Goal: Task Accomplishment & Management: Manage account settings

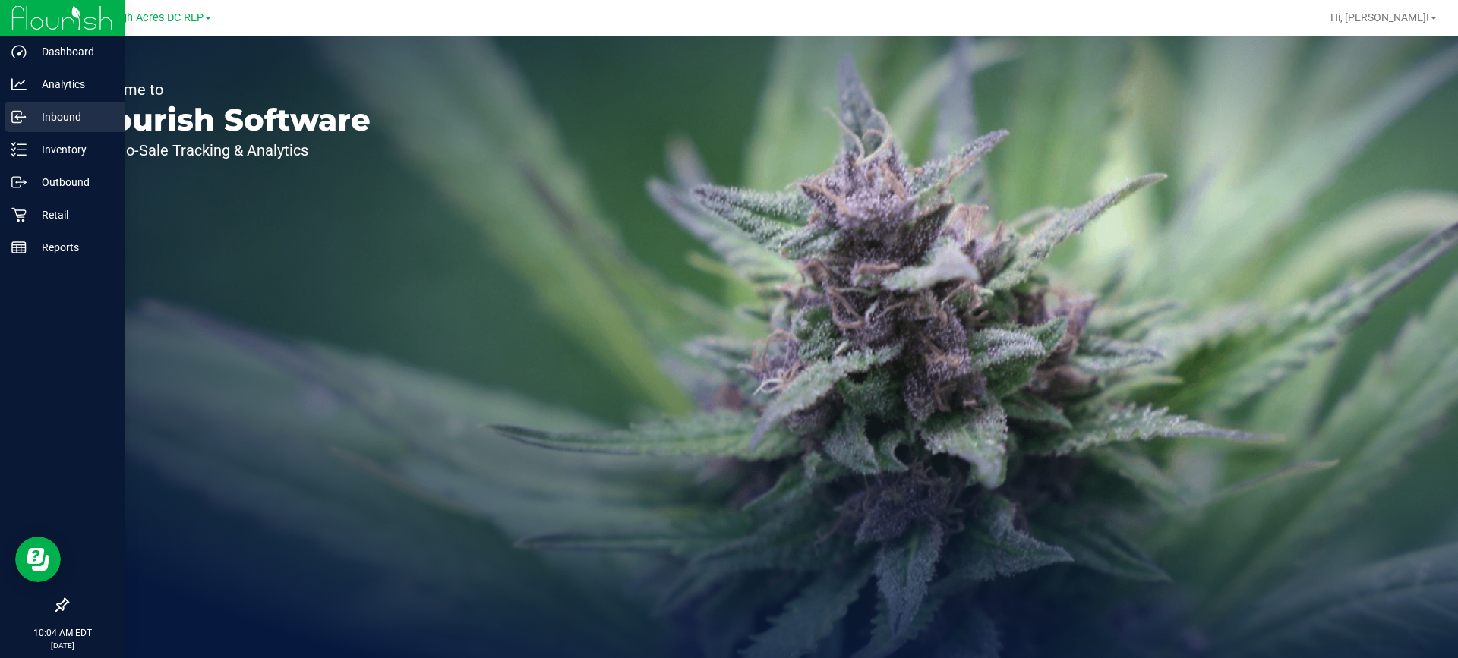
click at [67, 121] on p "Inbound" at bounding box center [72, 117] width 91 height 18
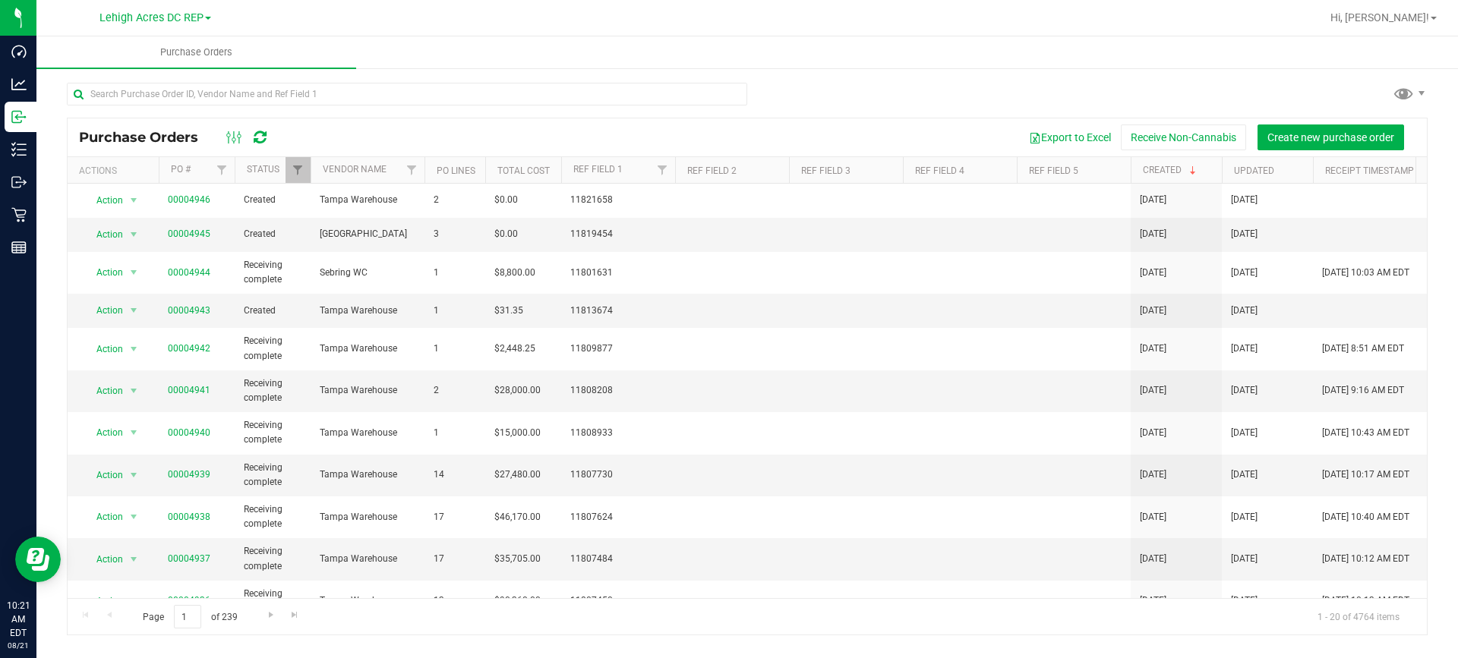
click at [204, 16] on link "Lehigh Acres DC REP" at bounding box center [155, 17] width 112 height 14
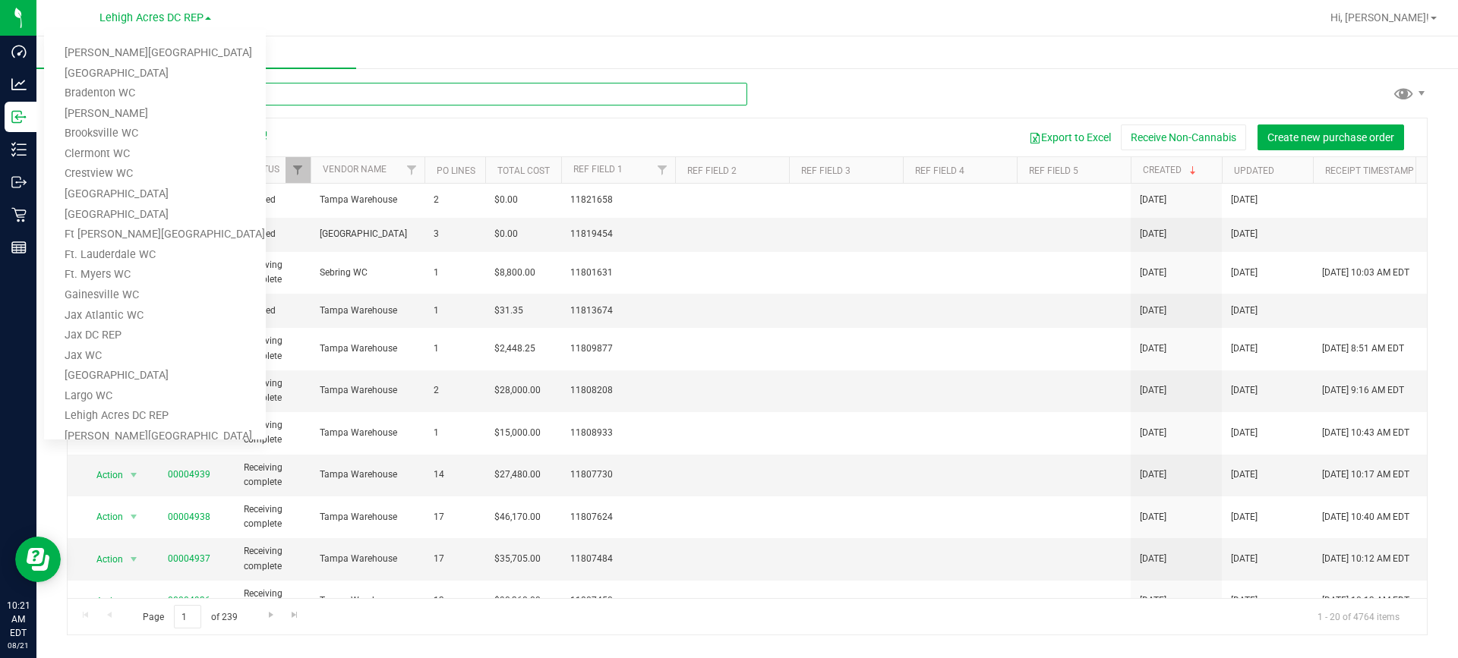
click at [457, 101] on input "text" at bounding box center [407, 94] width 681 height 23
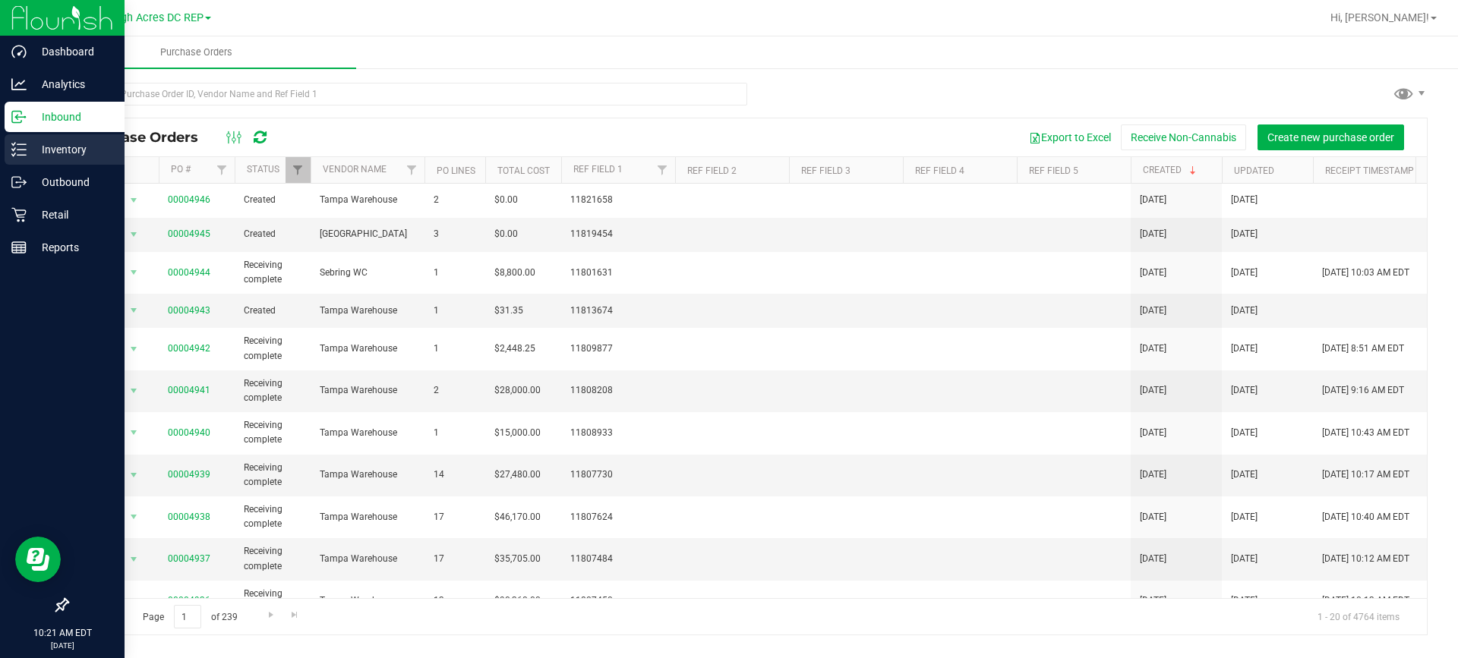
click at [49, 159] on div "Inventory" at bounding box center [65, 149] width 120 height 30
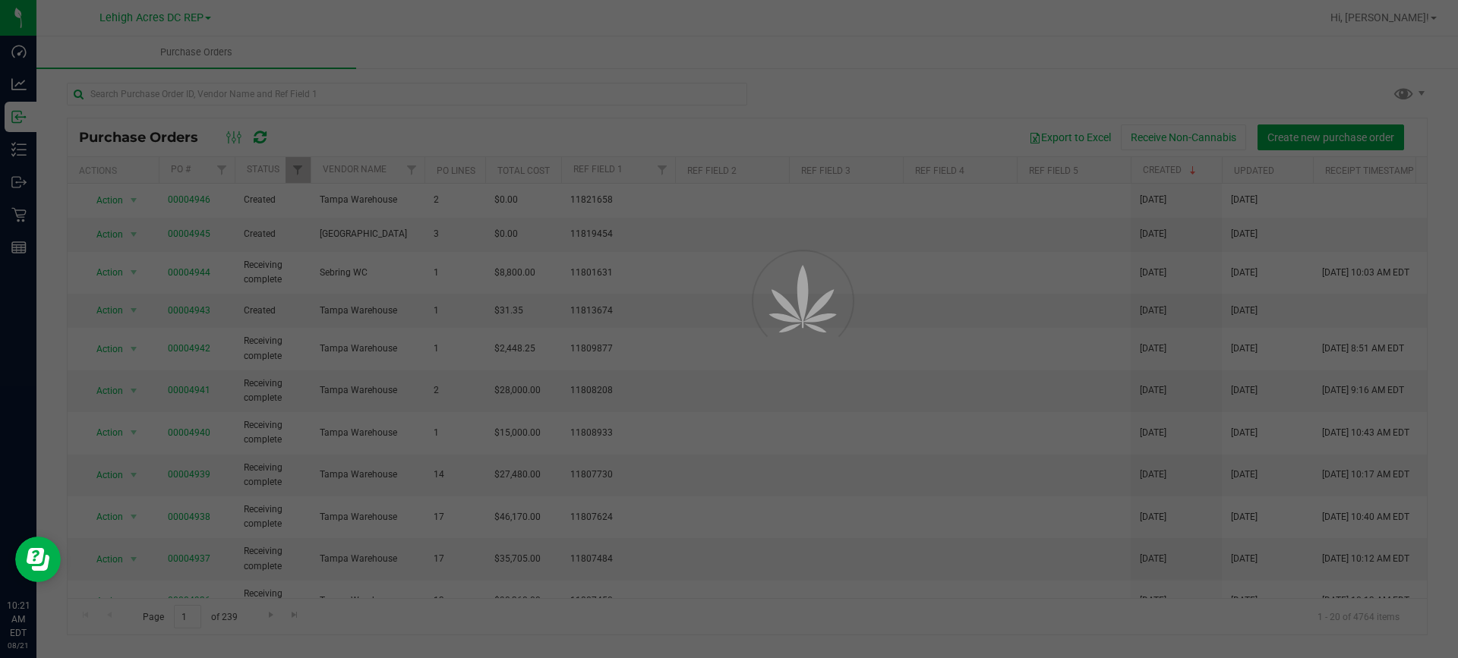
click at [159, 96] on div at bounding box center [729, 329] width 1458 height 658
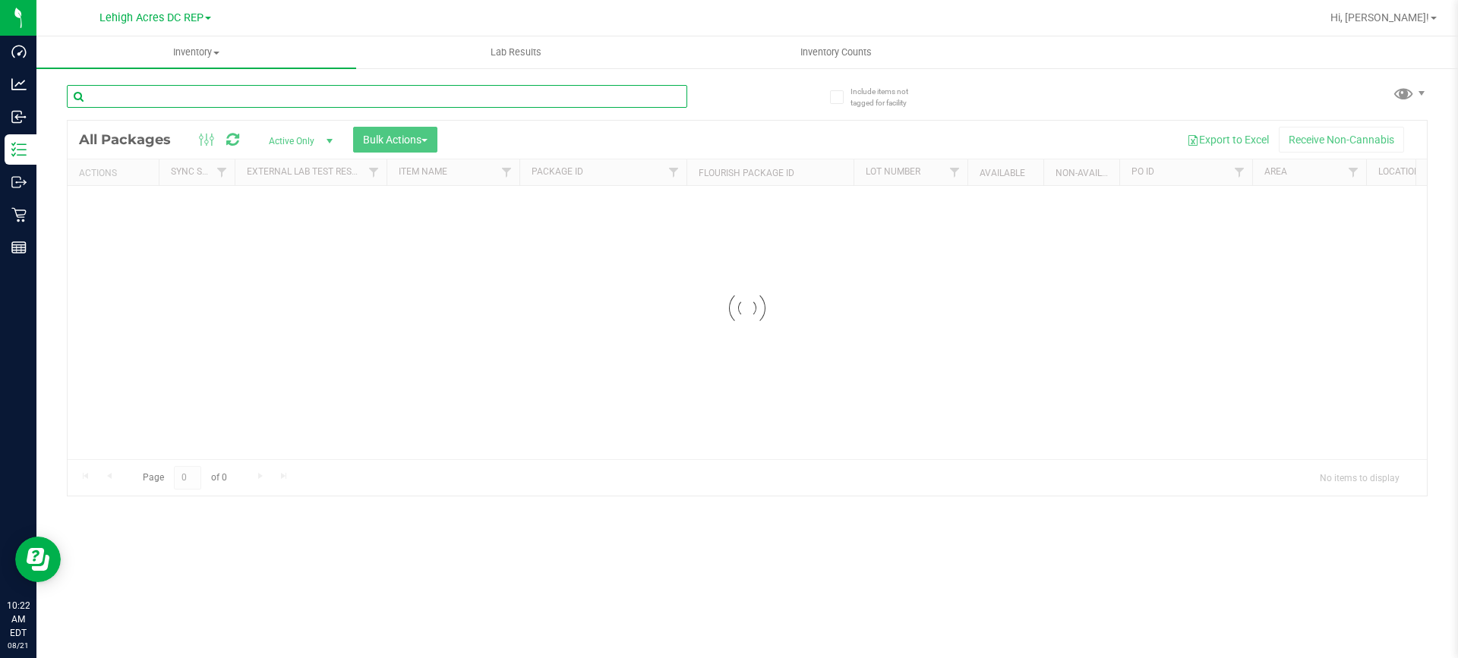
click at [189, 96] on input "text" at bounding box center [377, 96] width 621 height 23
paste input "2762433085457228"
type input "2762433085457228"
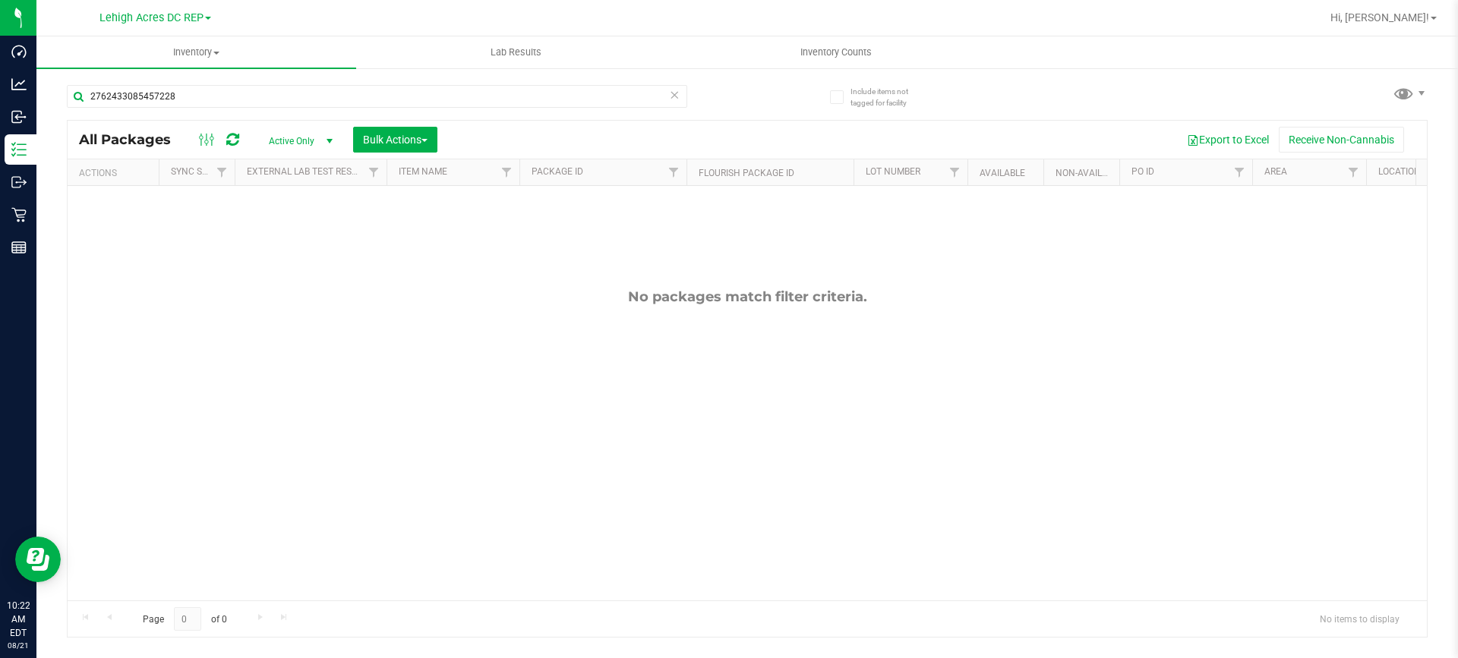
click at [204, 17] on link "Lehigh Acres DC REP" at bounding box center [155, 17] width 112 height 14
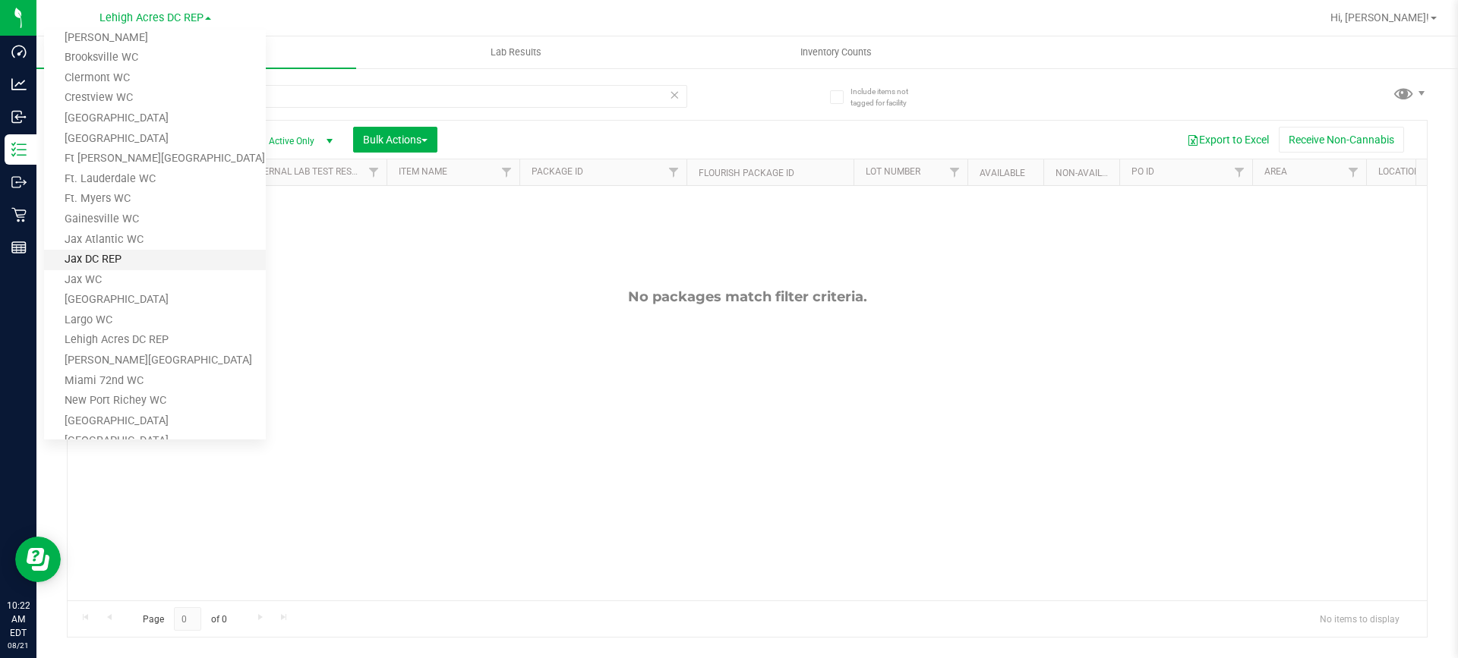
scroll to position [228, 0]
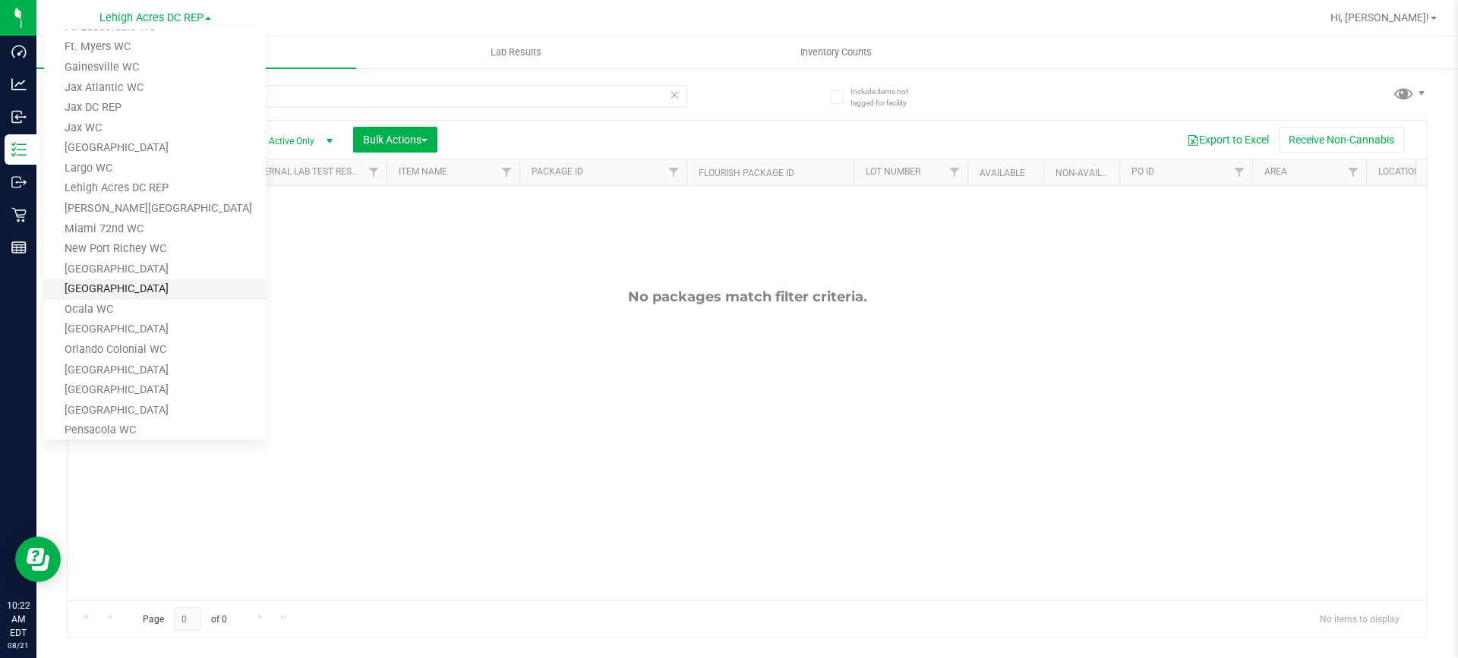
click at [150, 292] on link "[GEOGRAPHIC_DATA]" at bounding box center [155, 289] width 222 height 21
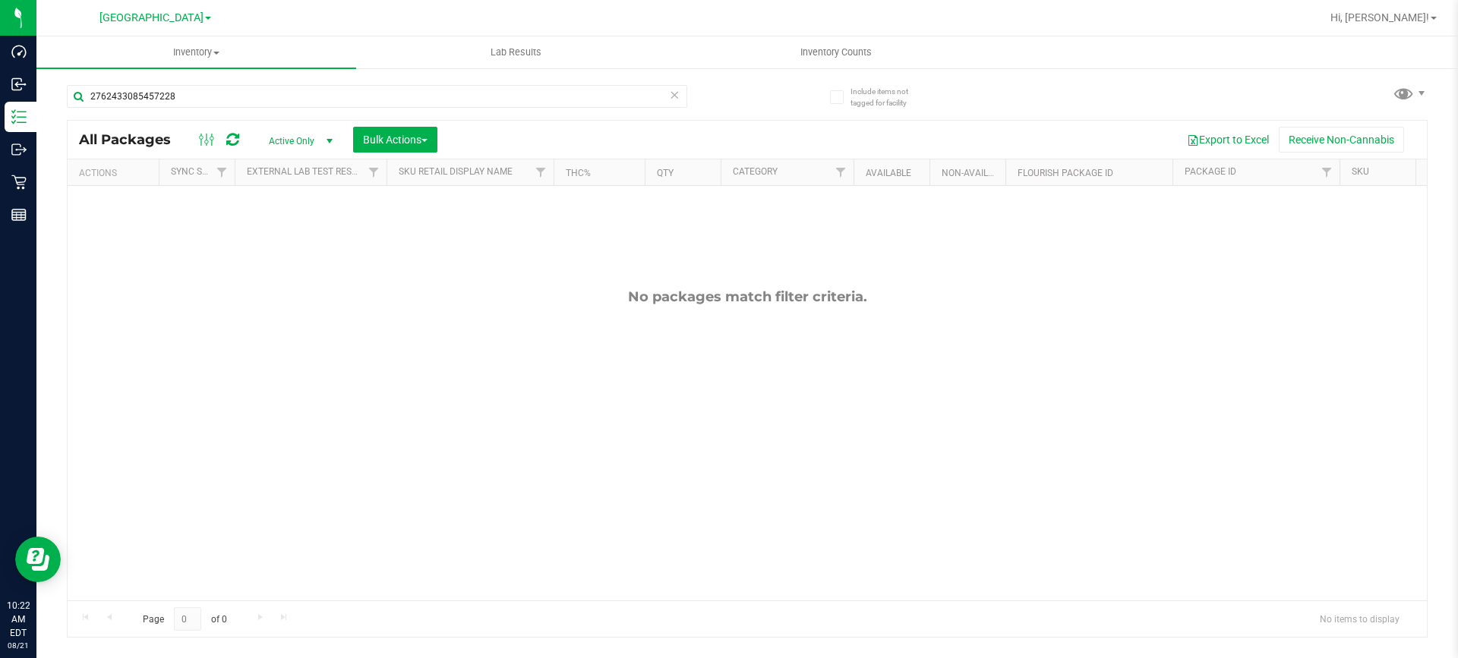
click at [316, 141] on span "Active Only" at bounding box center [298, 141] width 84 height 21
click at [310, 239] on li "All" at bounding box center [297, 233] width 82 height 23
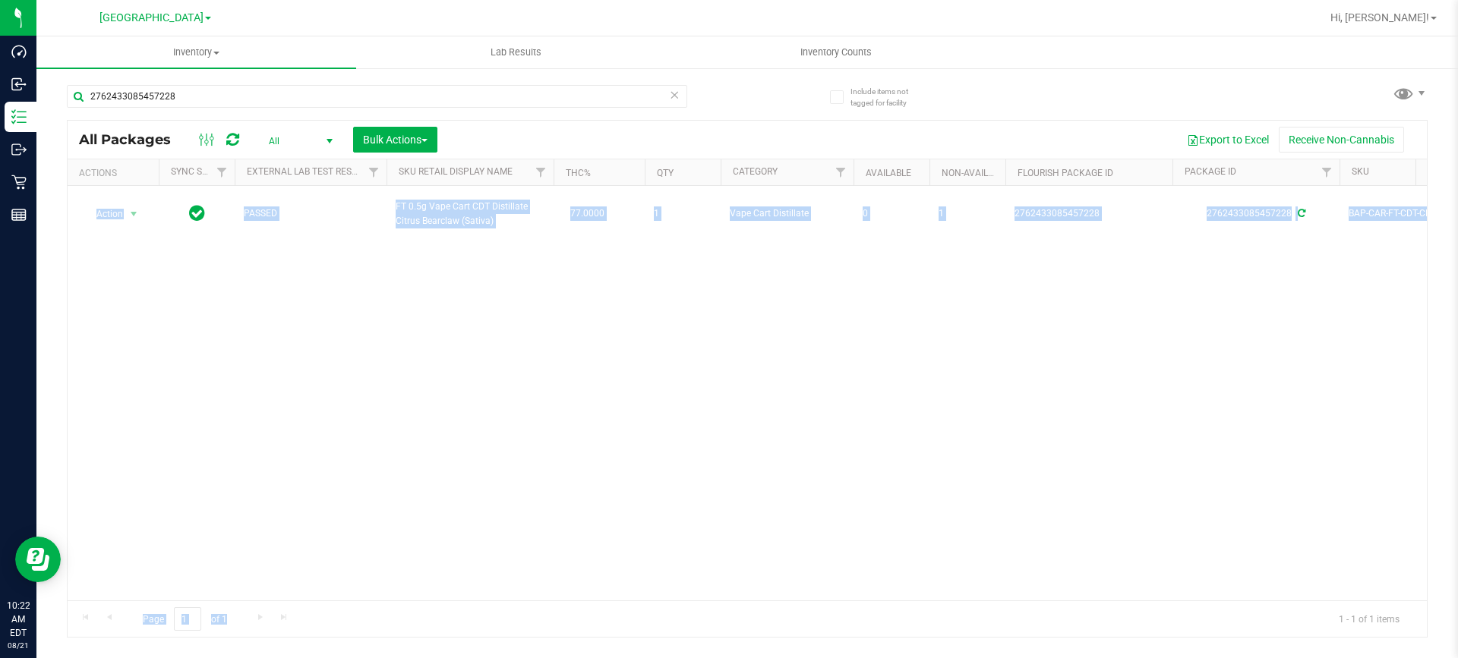
drag, startPoint x: 271, startPoint y: 592, endPoint x: 788, endPoint y: 624, distance: 518.2
click at [715, 491] on div "Action Action Edit attributes Global inventory Locate package Package audit log…" at bounding box center [747, 393] width 1359 height 415
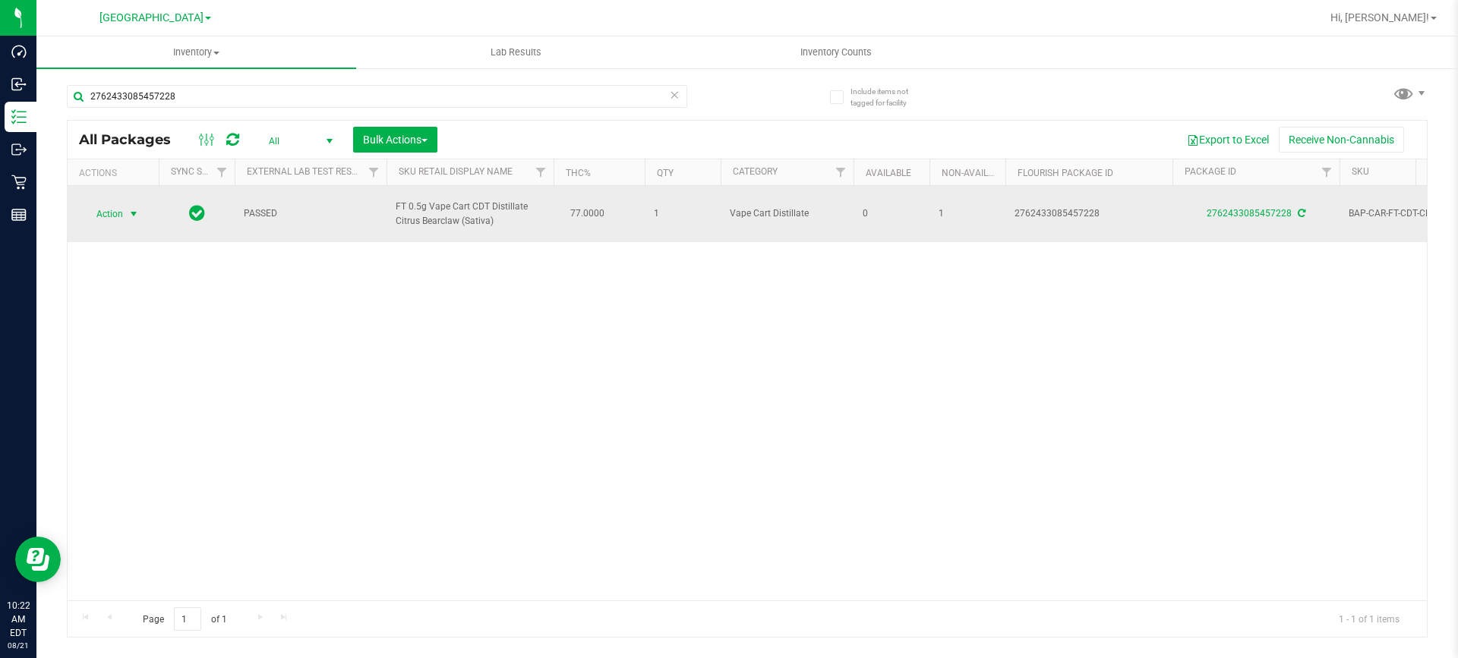
click at [103, 217] on span "Action" at bounding box center [103, 214] width 41 height 21
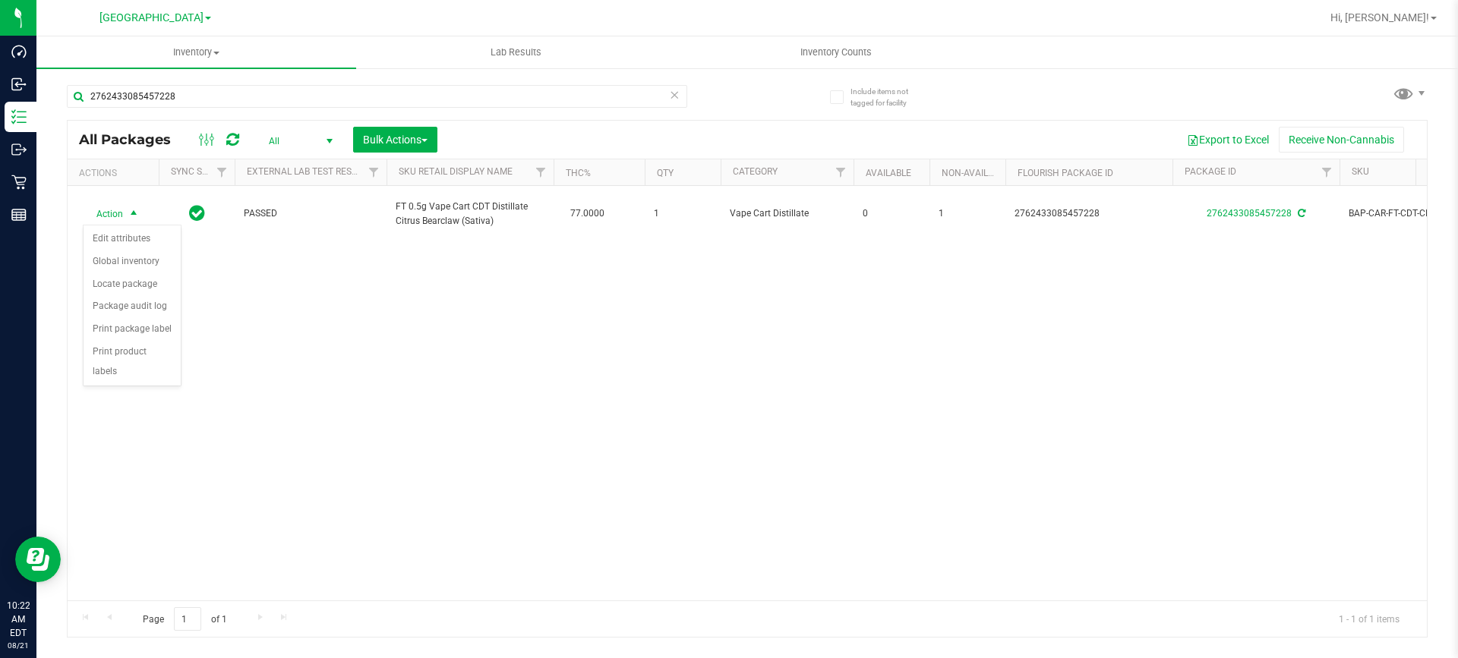
click at [182, 308] on div "Action Action Edit attributes Global inventory Locate package Package audit log…" at bounding box center [747, 393] width 1359 height 415
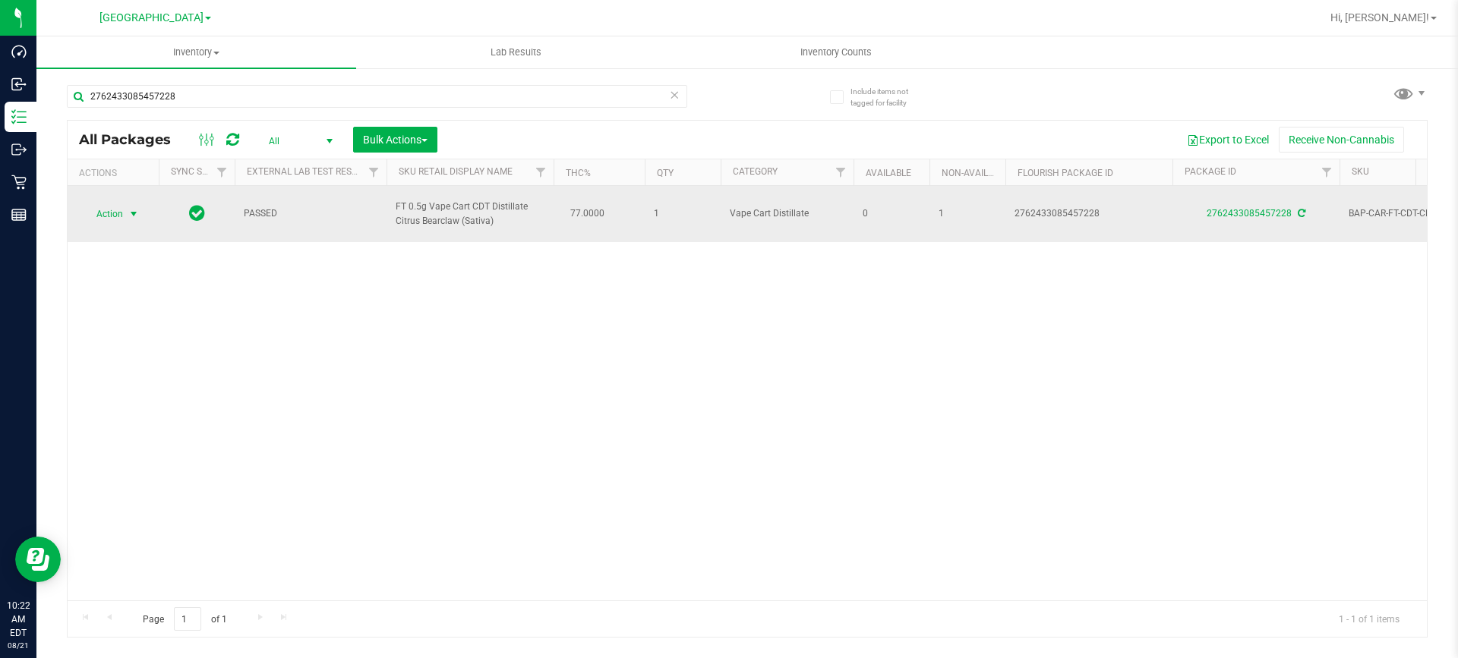
click at [122, 210] on span "Action" at bounding box center [103, 214] width 41 height 21
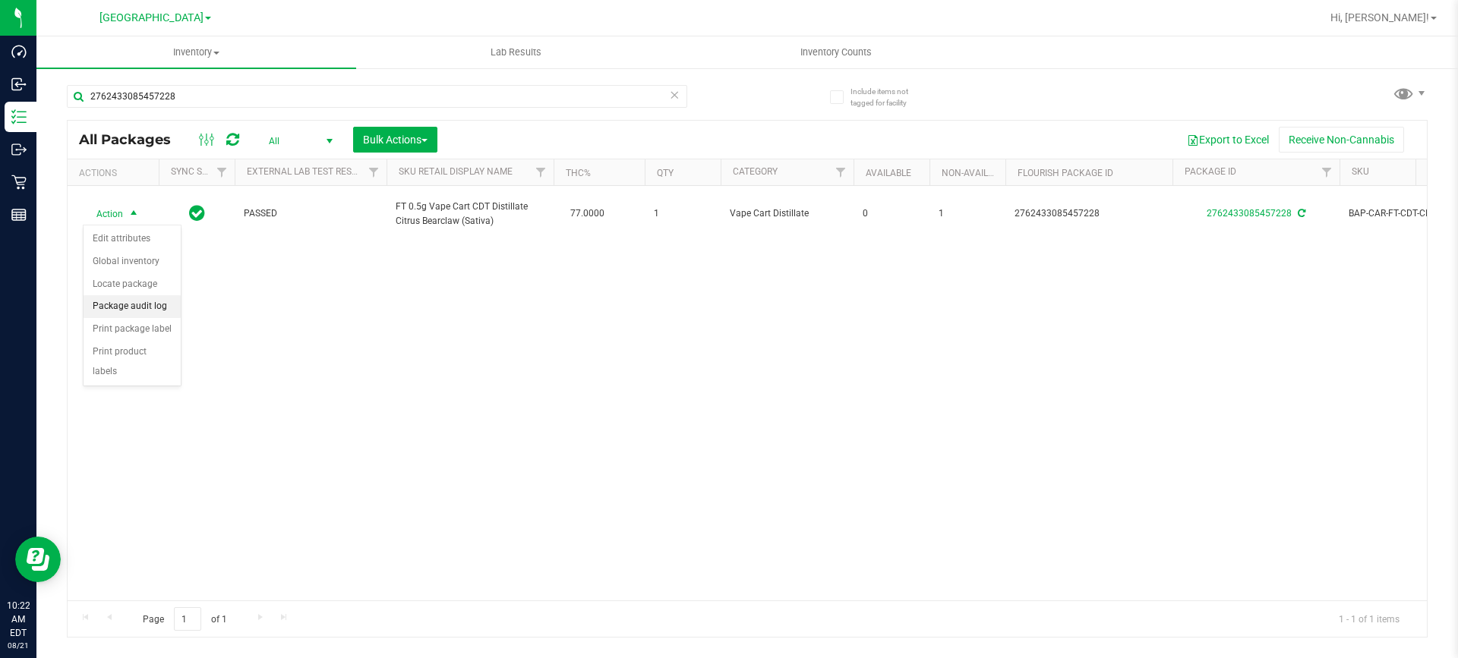
click at [99, 298] on li "Package audit log" at bounding box center [132, 306] width 97 height 23
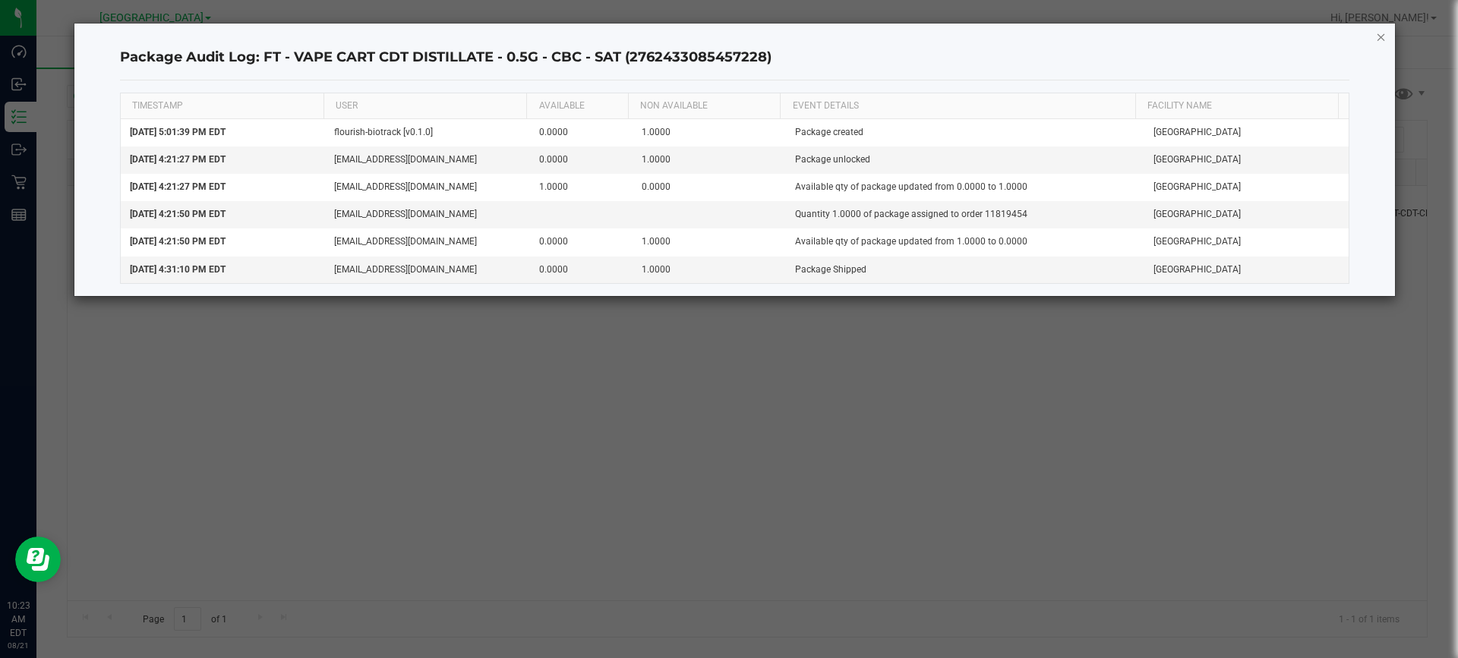
click at [1384, 40] on icon "button" at bounding box center [1381, 36] width 11 height 18
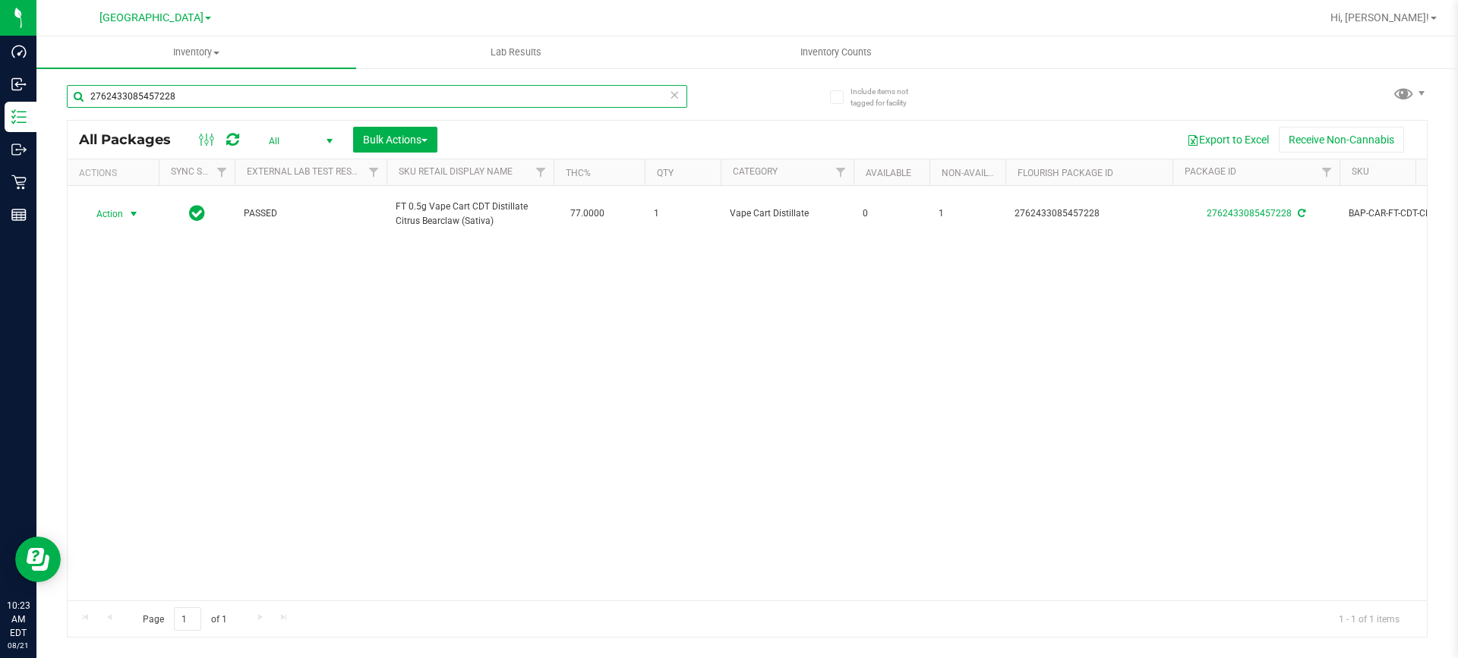
click at [223, 98] on input "2762433085457228" at bounding box center [377, 96] width 621 height 23
type input "2"
paste input "MAY25CBC01-0515"
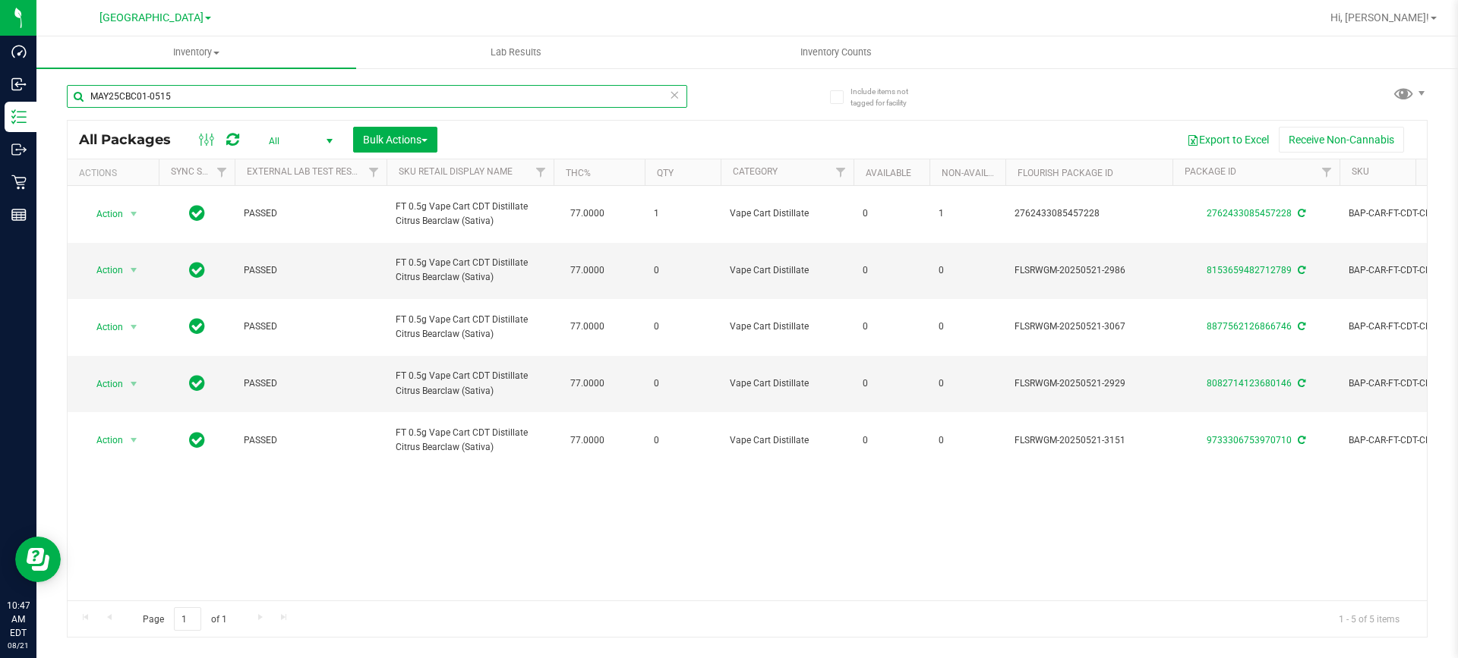
type input "MAY25CBC01-0515"
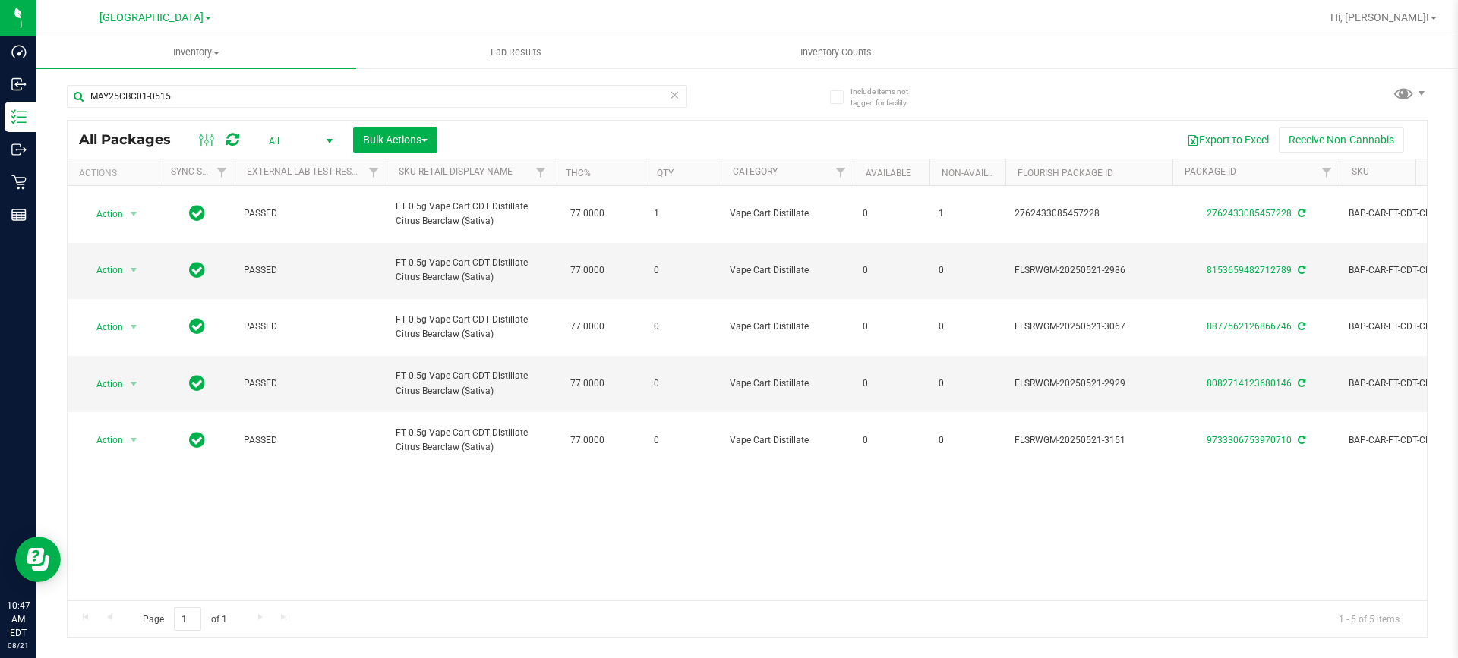
click at [188, 14] on link "[GEOGRAPHIC_DATA]" at bounding box center [155, 17] width 112 height 14
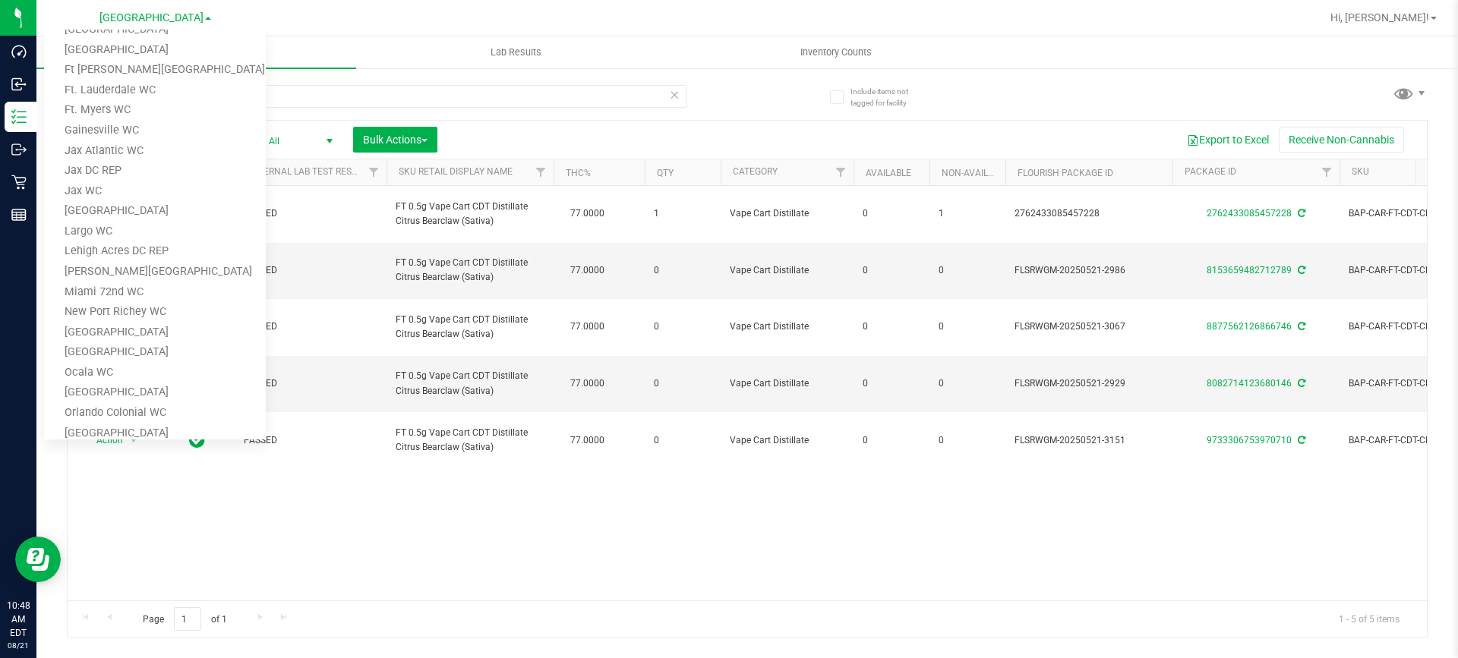
scroll to position [76, 0]
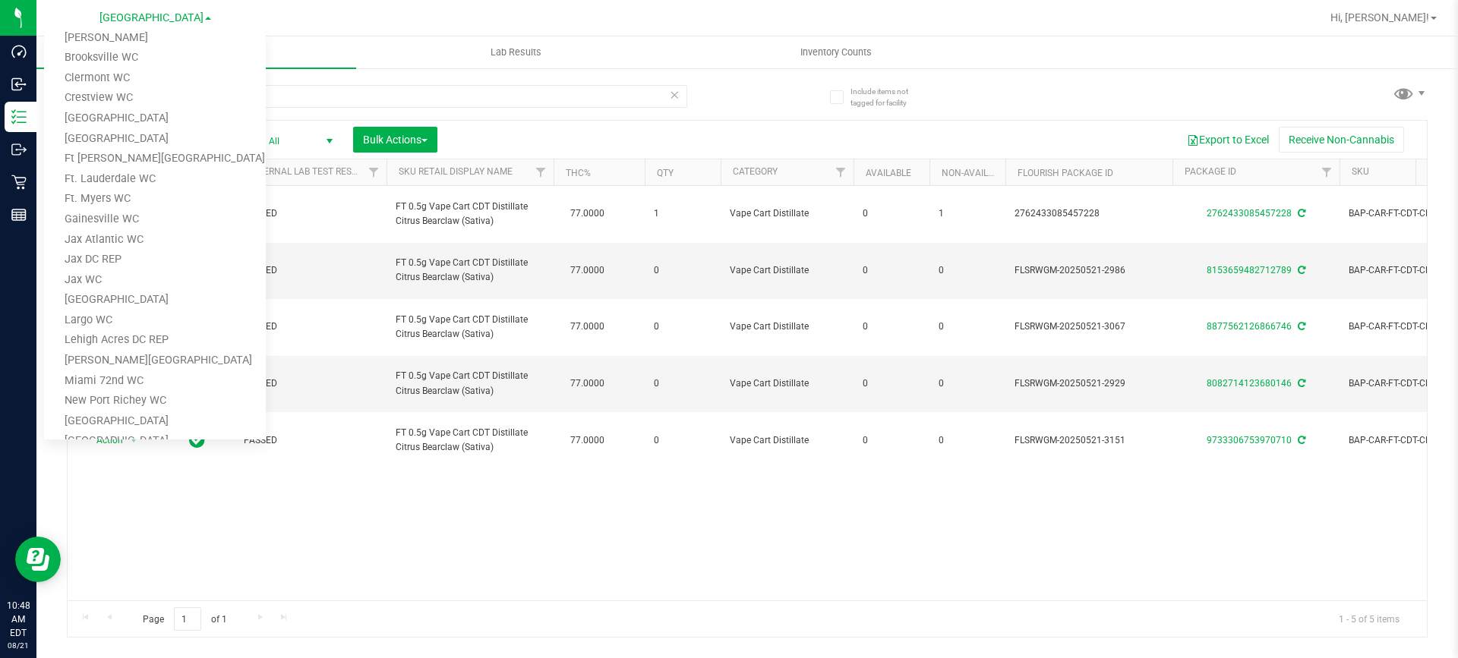
click at [496, 17] on div at bounding box center [796, 18] width 1049 height 30
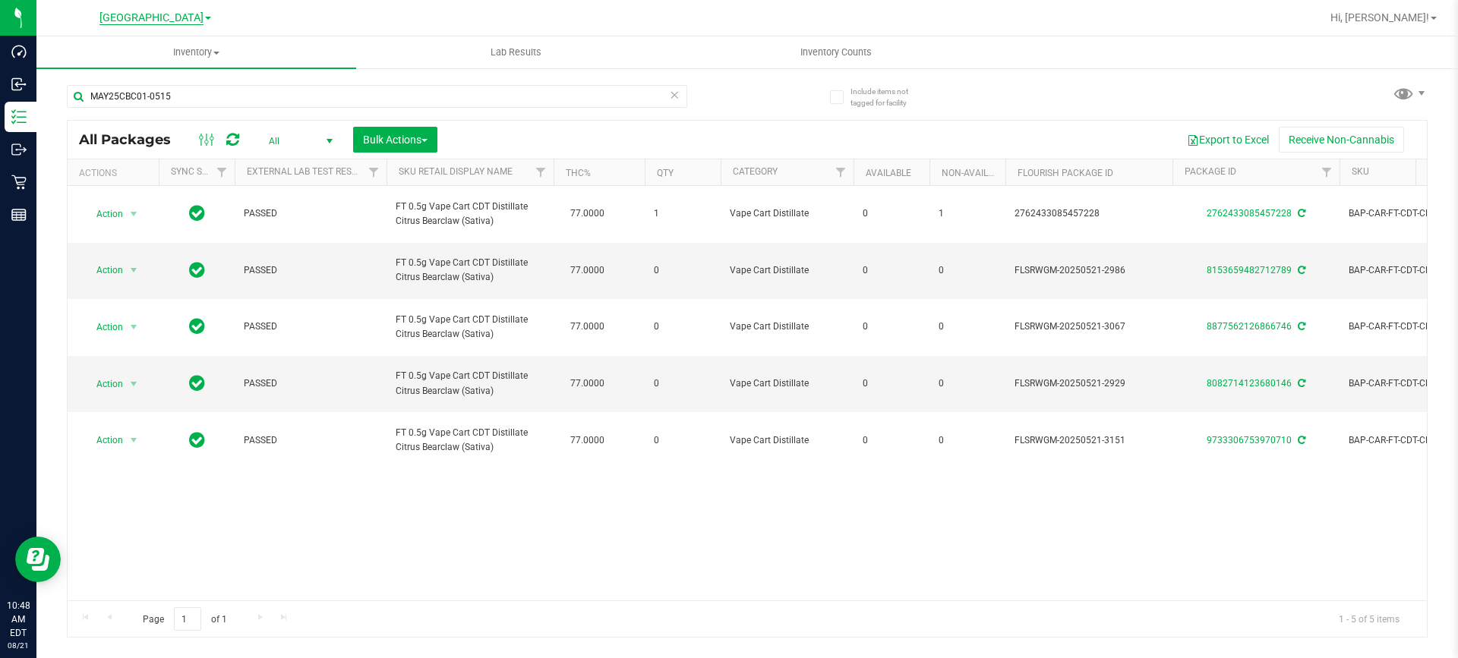
click at [165, 14] on span "[GEOGRAPHIC_DATA]" at bounding box center [151, 18] width 104 height 14
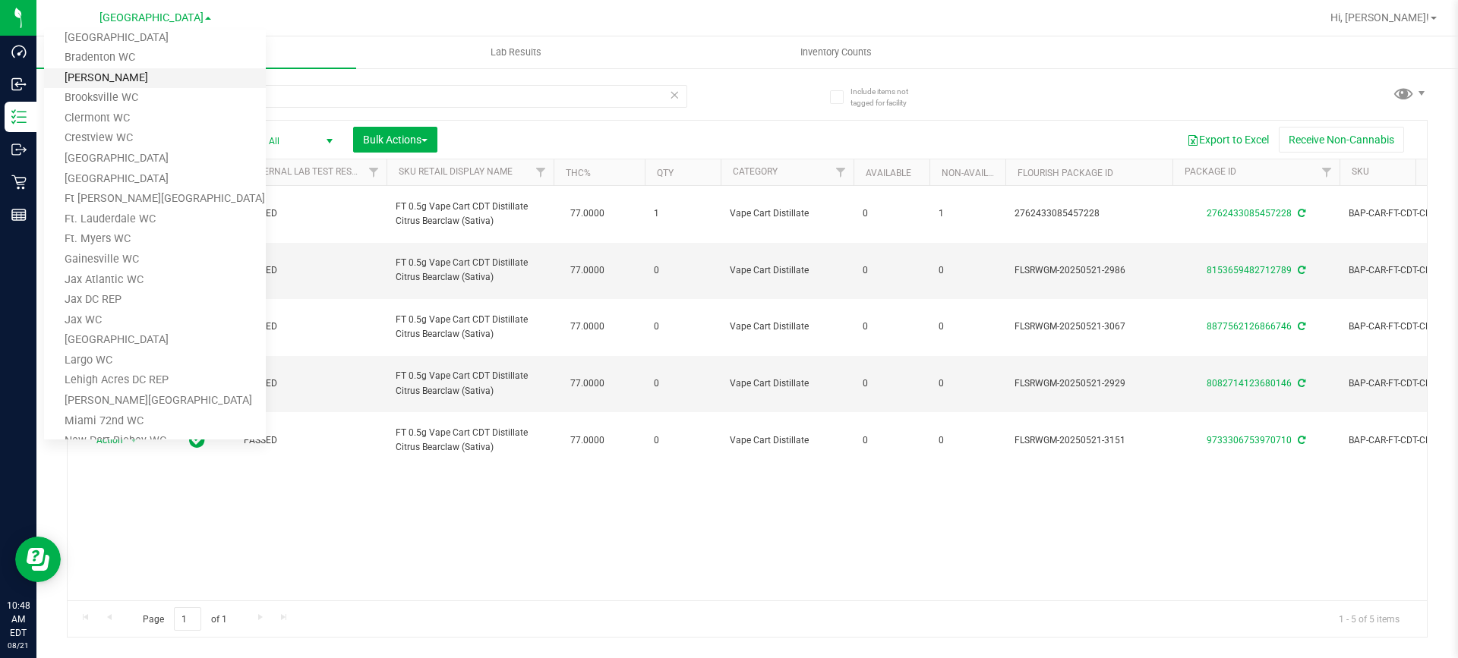
scroll to position [0, 0]
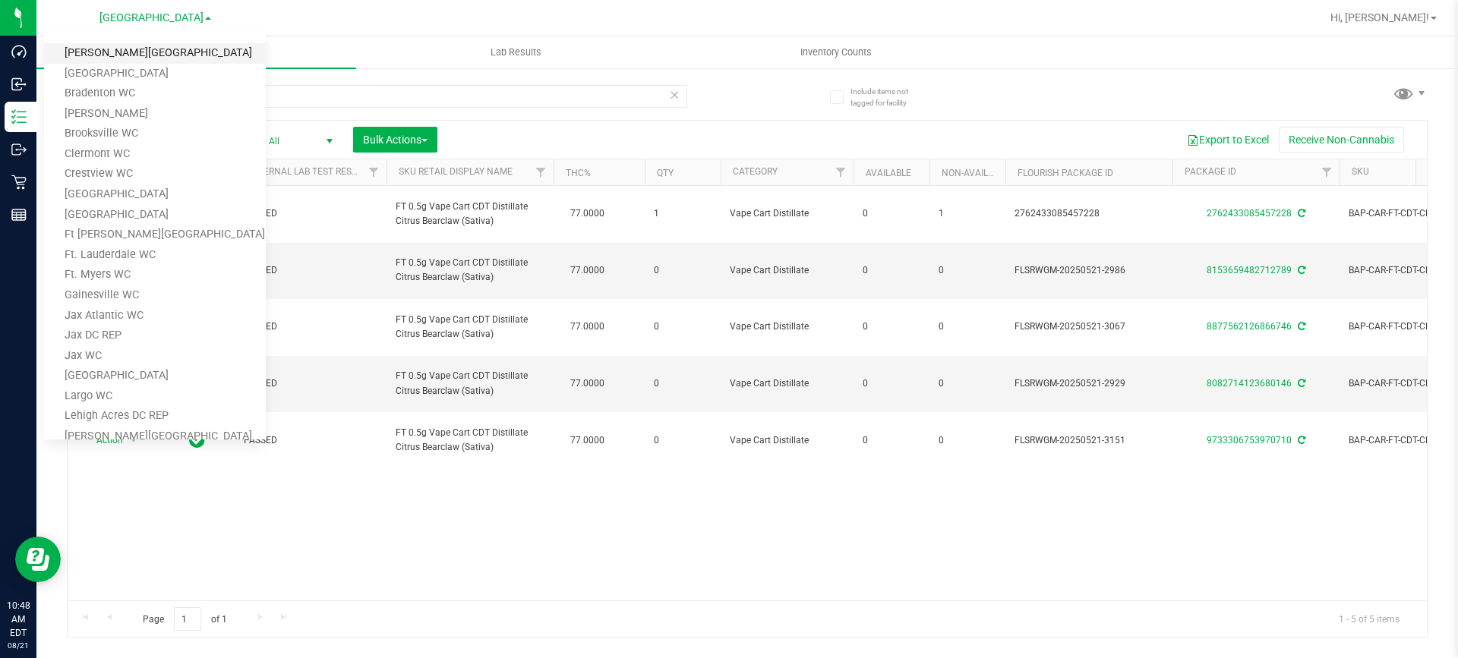
click at [143, 55] on link "[PERSON_NAME][GEOGRAPHIC_DATA]" at bounding box center [155, 53] width 222 height 21
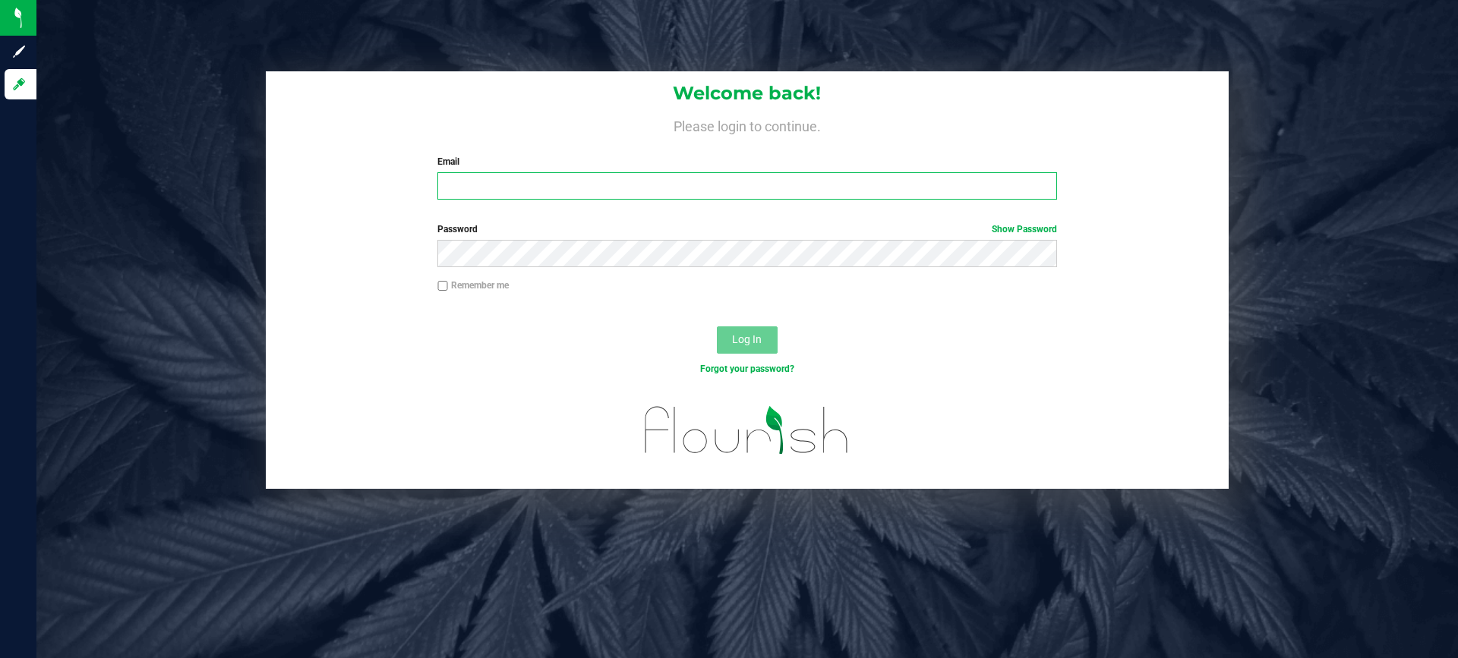
click at [598, 182] on input "Email" at bounding box center [746, 185] width 619 height 27
type input "[EMAIL_ADDRESS][DOMAIN_NAME]"
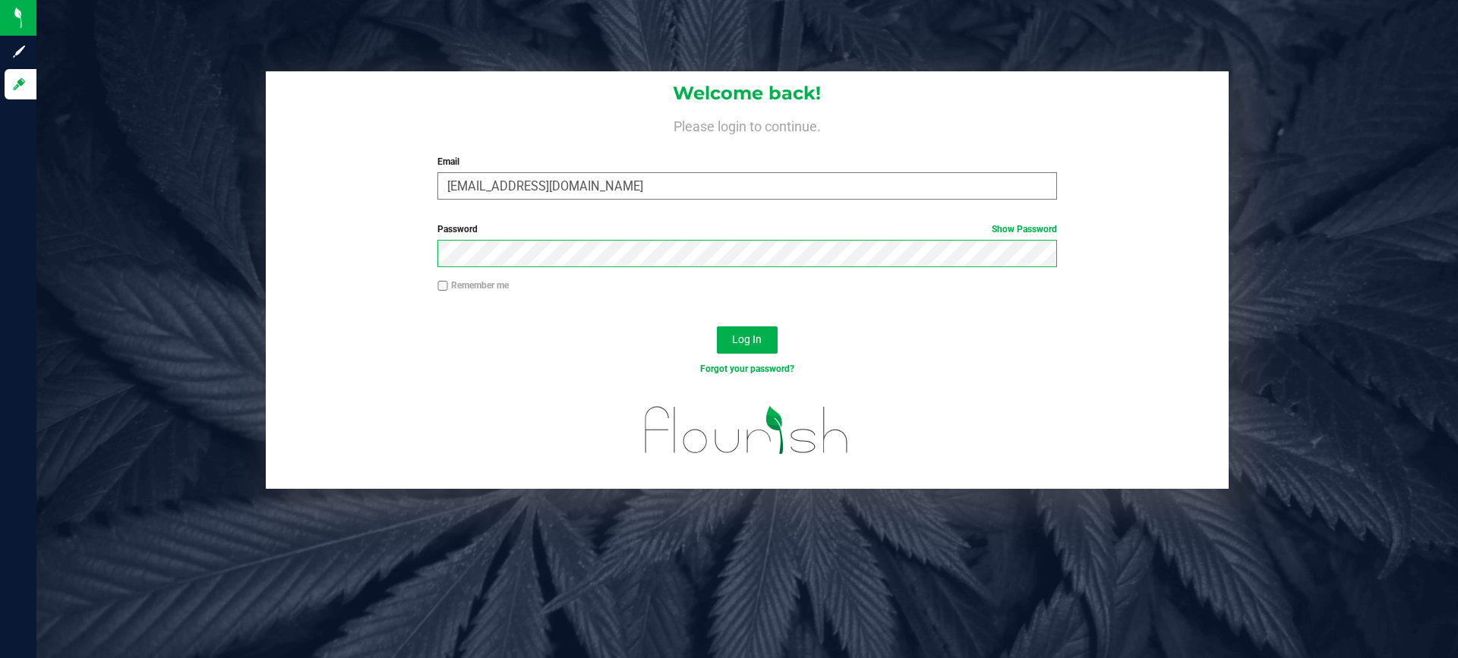
click at [717, 327] on button "Log In" at bounding box center [747, 340] width 61 height 27
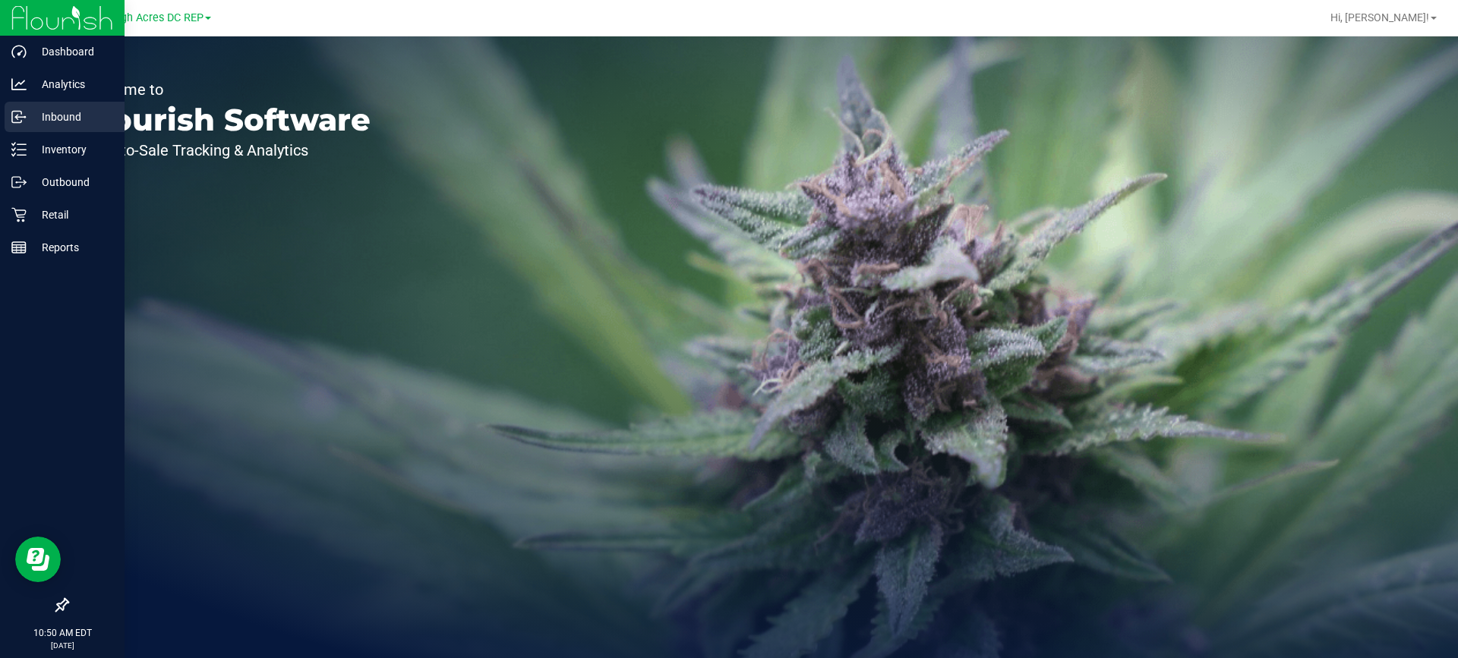
click at [55, 115] on p "Inbound" at bounding box center [72, 117] width 91 height 18
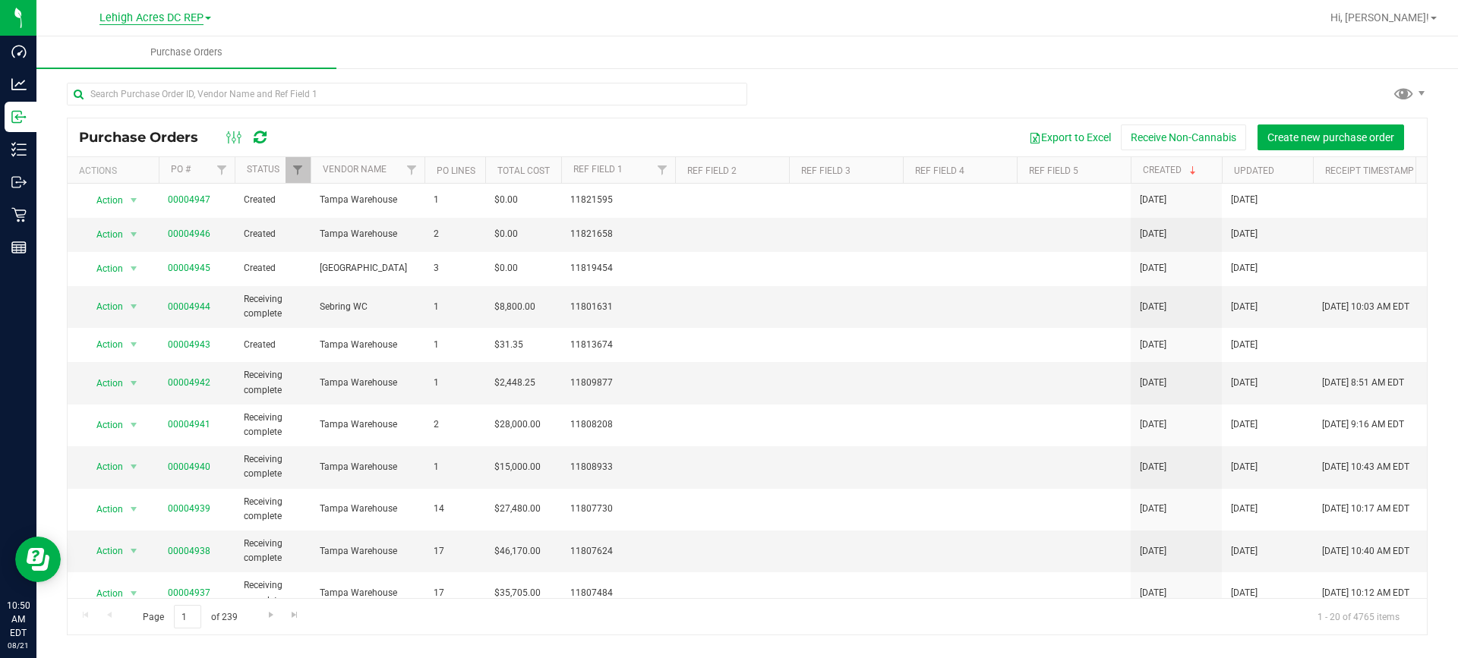
click at [195, 17] on span "Lehigh Acres DC REP" at bounding box center [151, 18] width 104 height 14
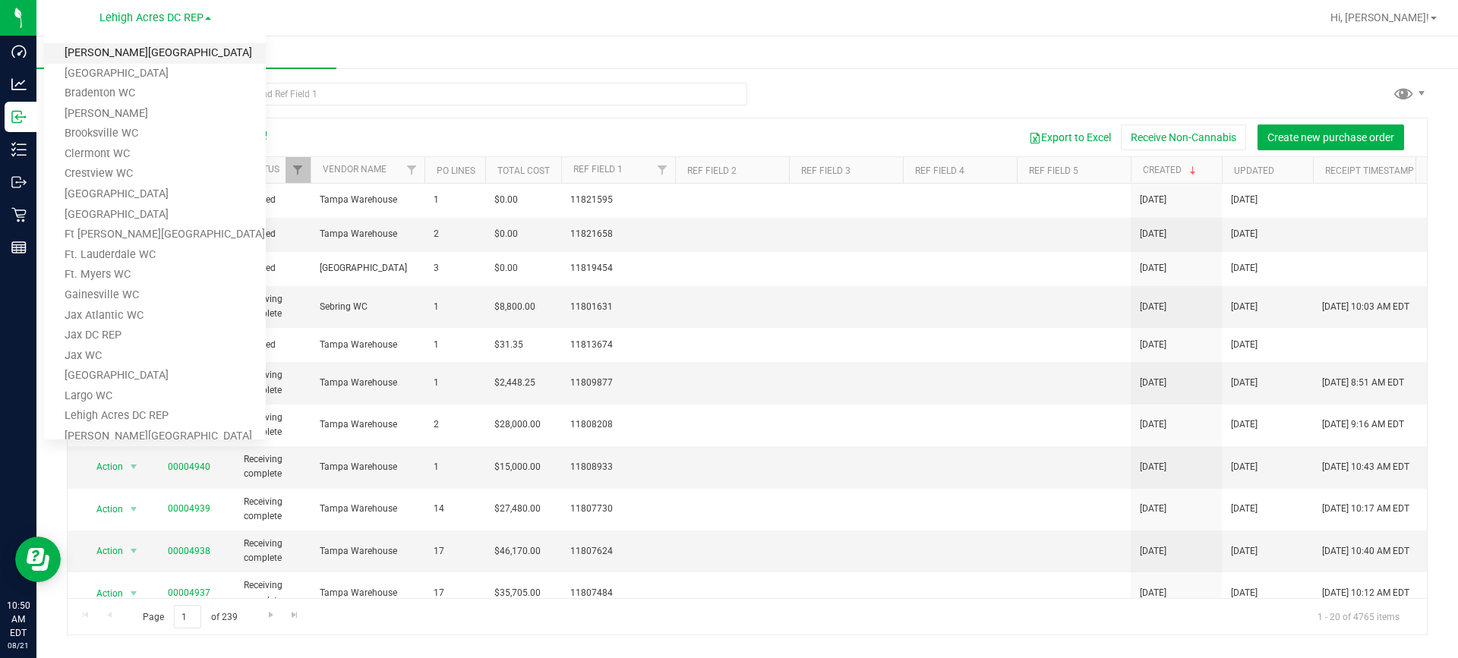
click at [193, 56] on link "[PERSON_NAME][GEOGRAPHIC_DATA]" at bounding box center [155, 53] width 222 height 21
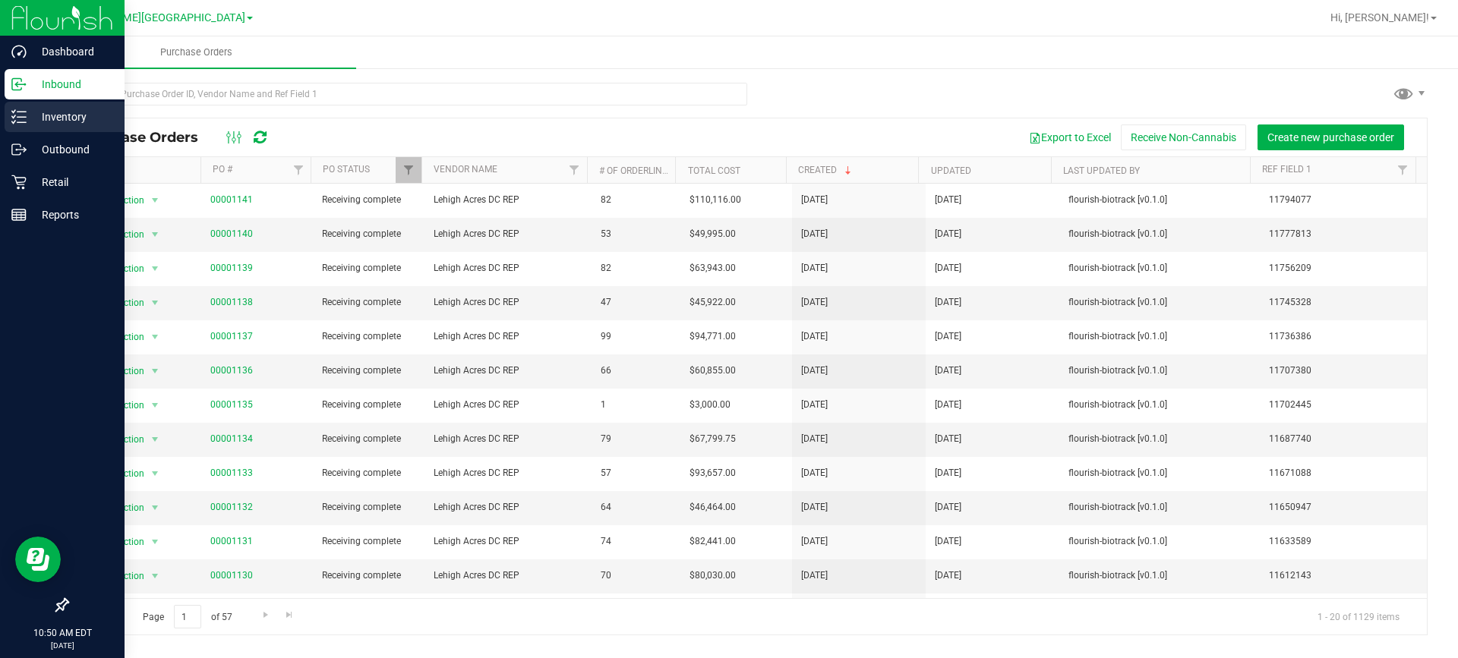
click at [63, 114] on p "Inventory" at bounding box center [72, 117] width 91 height 18
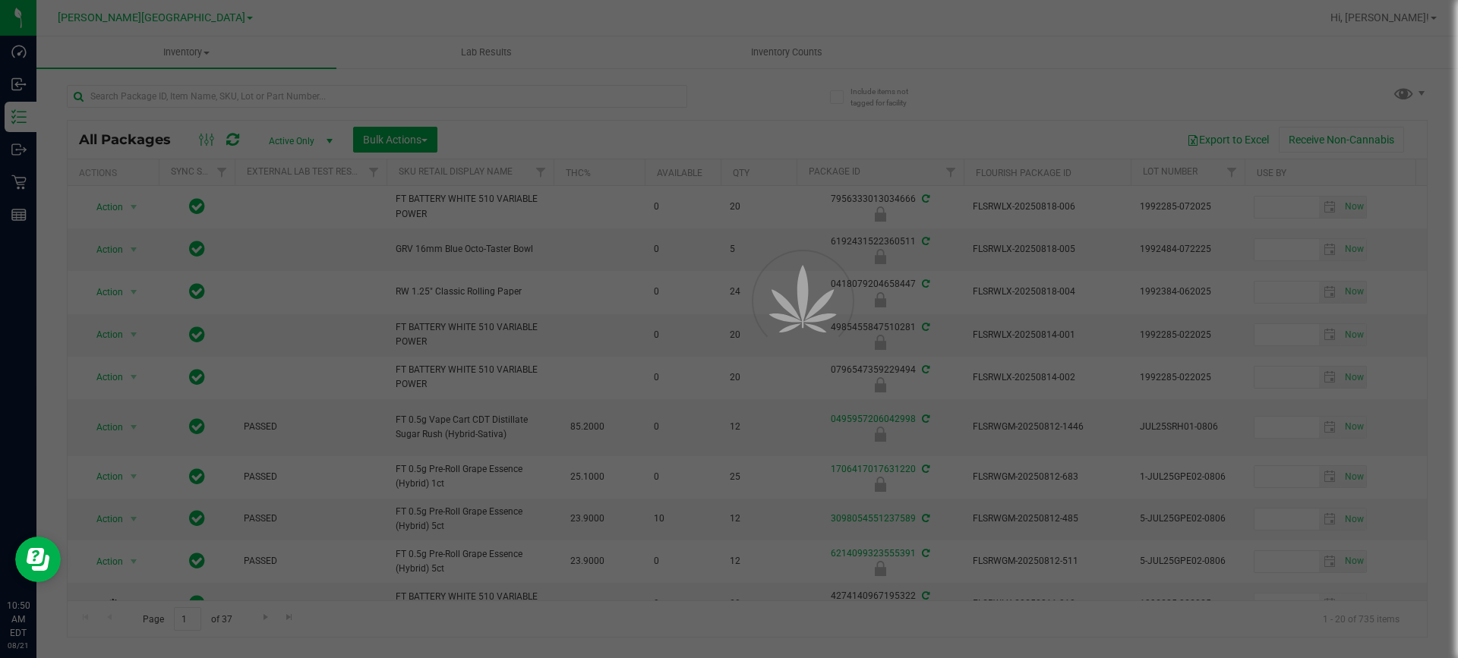
click at [201, 90] on div at bounding box center [729, 329] width 1458 height 658
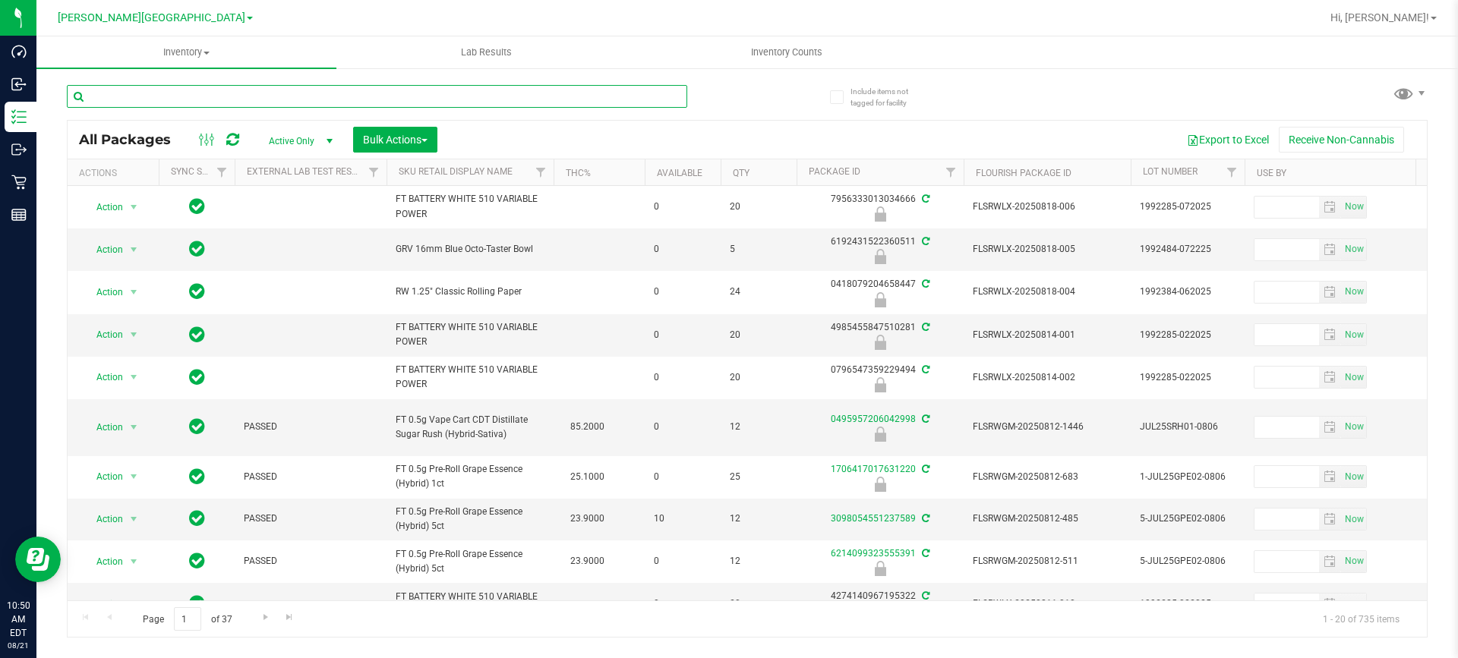
click at [190, 96] on input "text" at bounding box center [377, 96] width 621 height 23
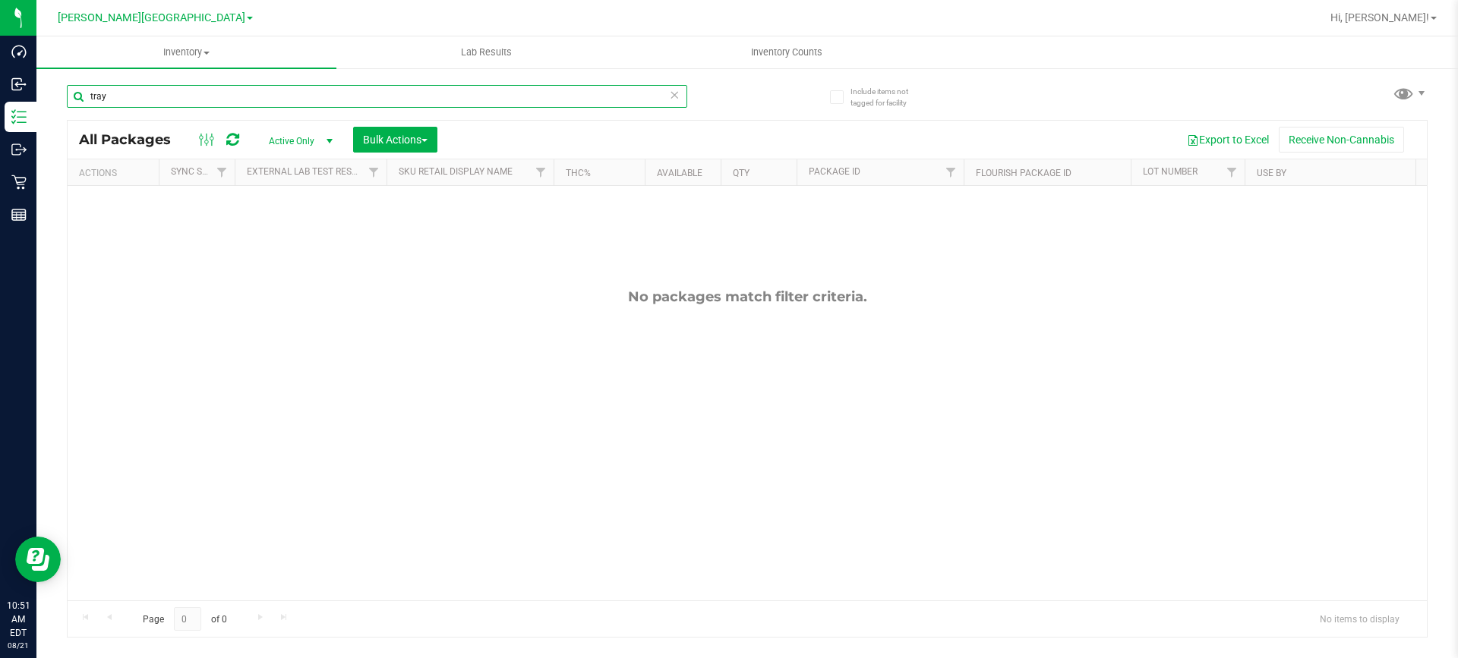
type input "tray"
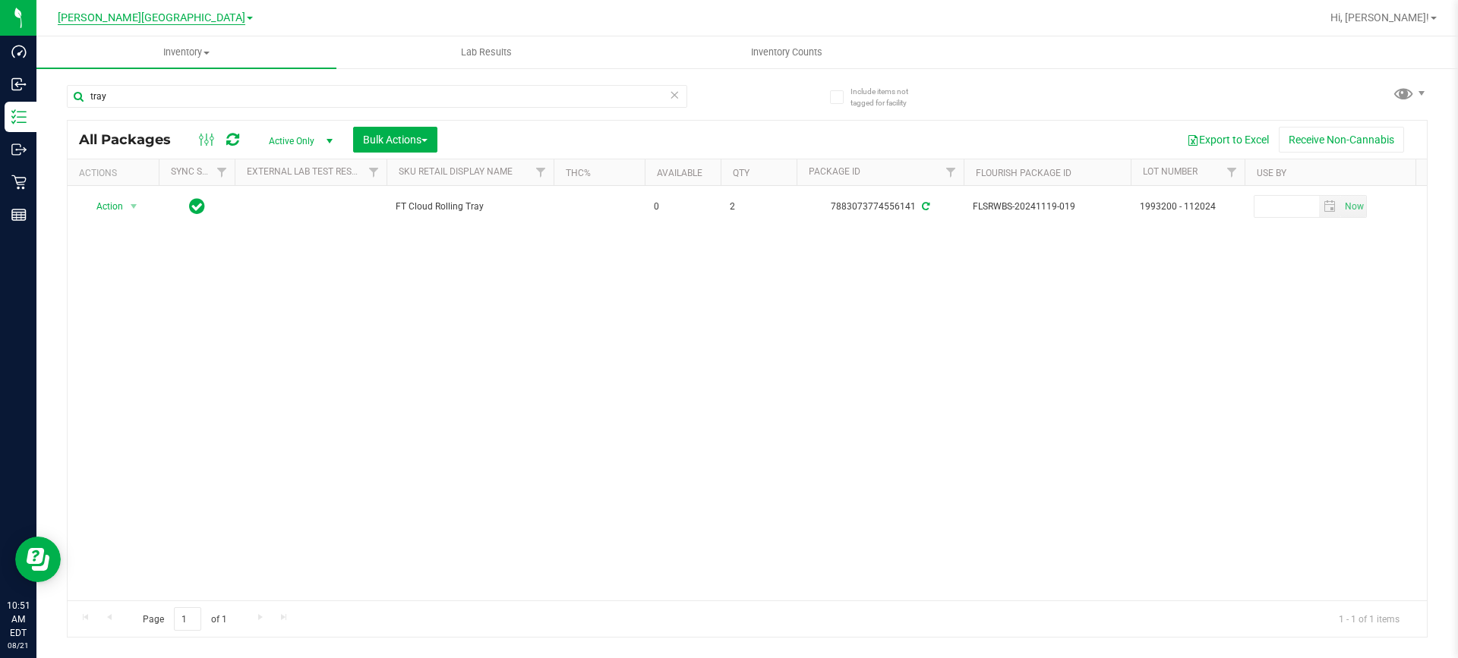
click at [196, 24] on span "[PERSON_NAME][GEOGRAPHIC_DATA]" at bounding box center [152, 18] width 188 height 14
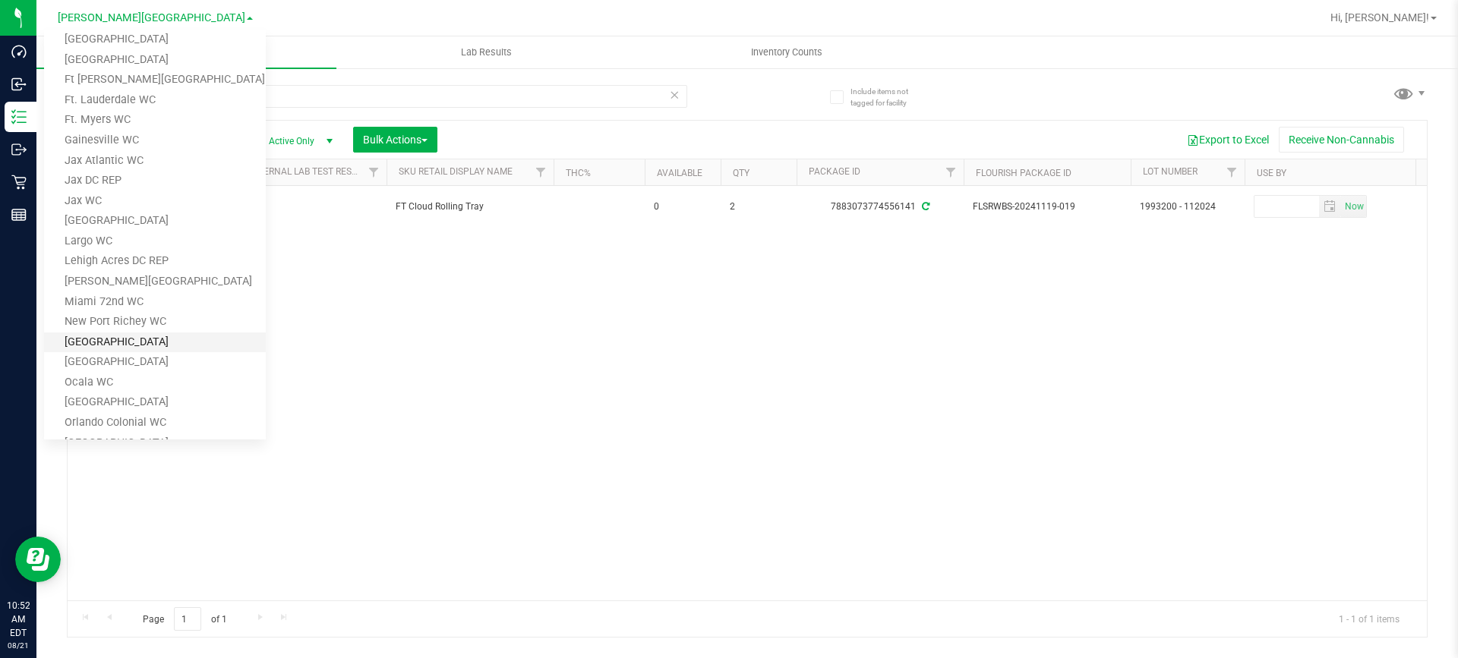
scroll to position [228, 0]
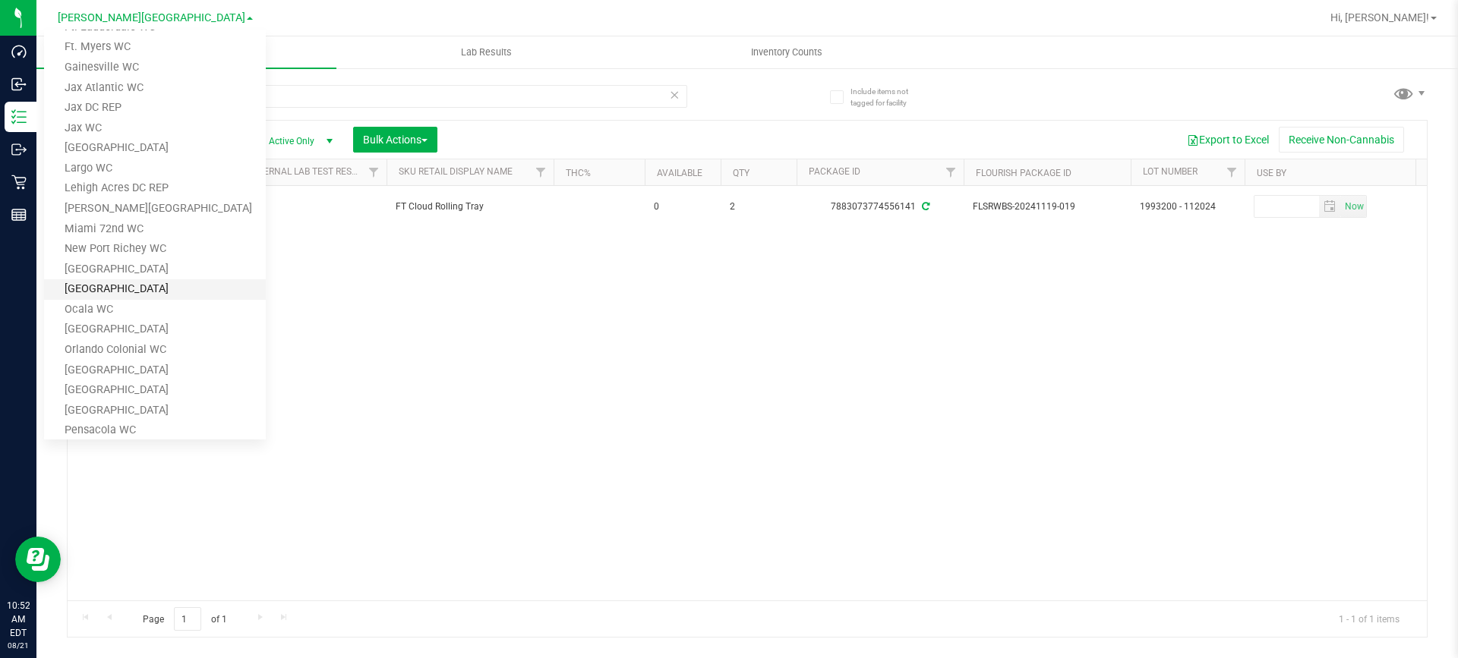
click at [180, 289] on link "[GEOGRAPHIC_DATA]" at bounding box center [155, 289] width 222 height 21
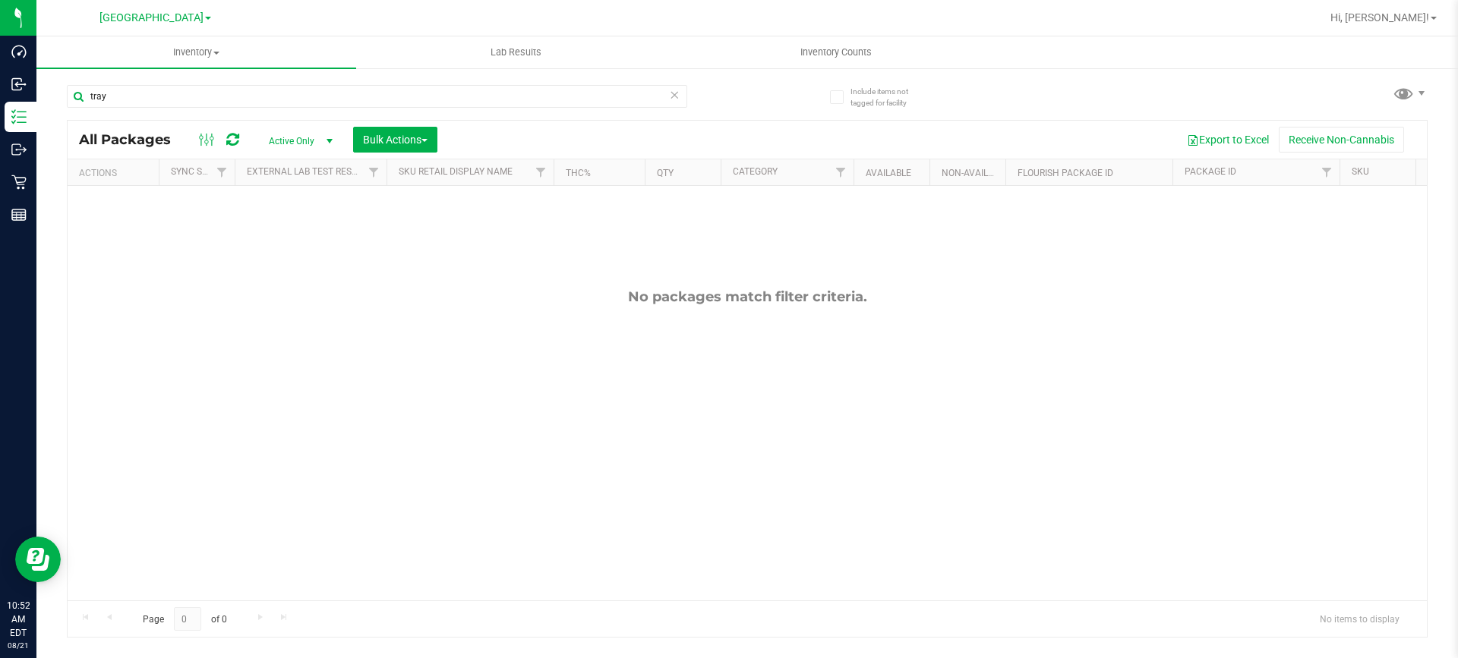
click at [205, 19] on span at bounding box center [208, 18] width 6 height 3
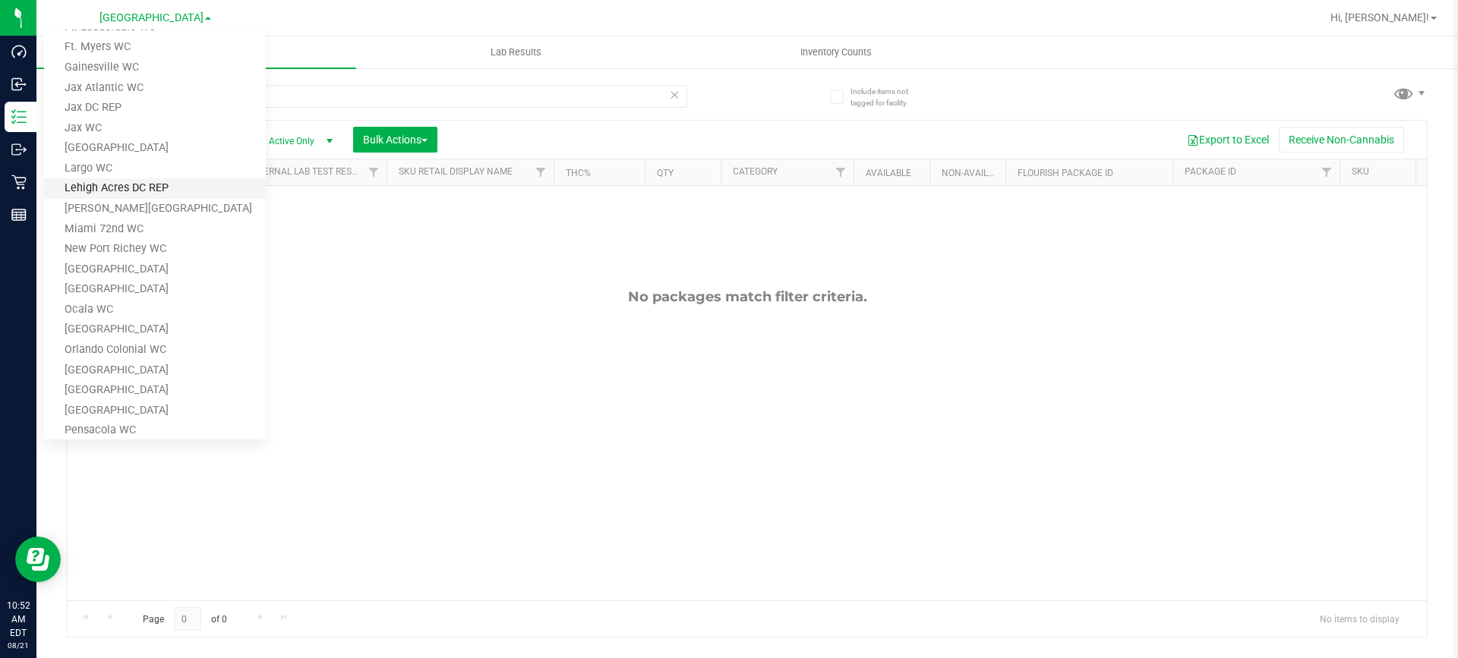
click at [185, 183] on link "Lehigh Acres DC REP" at bounding box center [155, 188] width 222 height 21
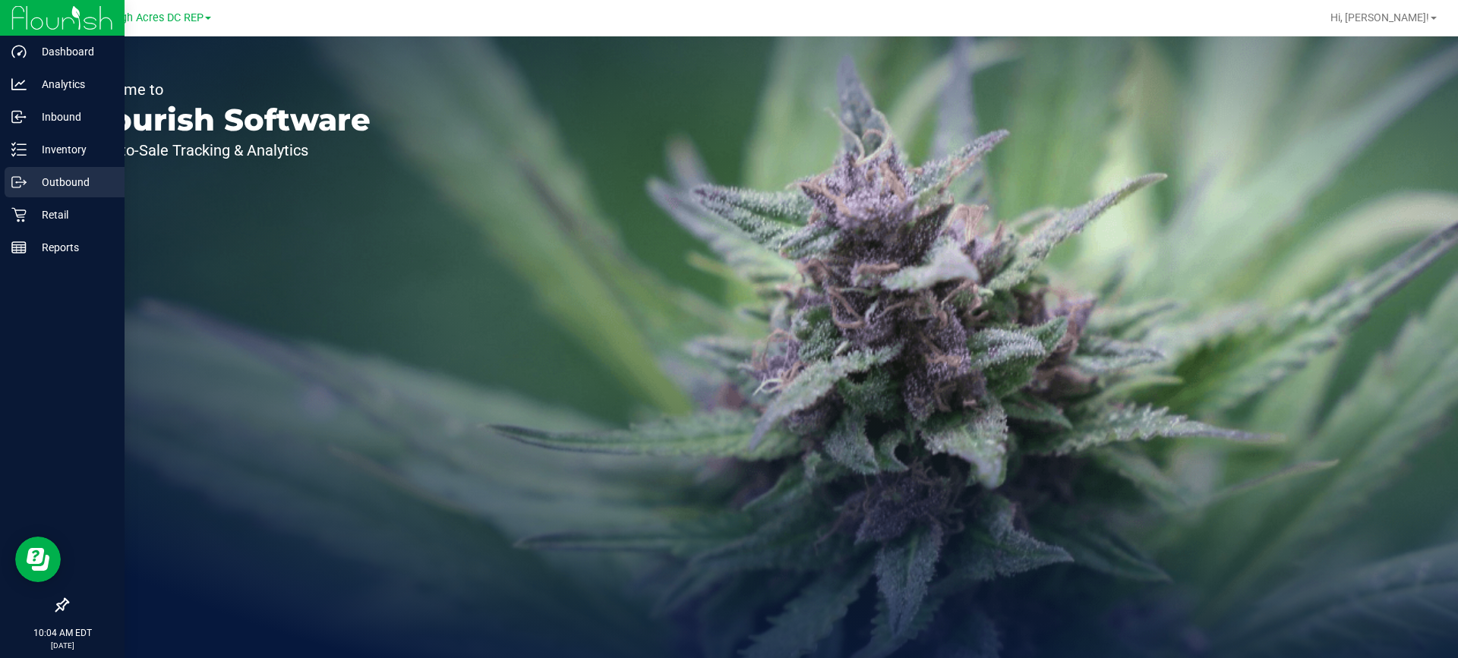
click at [89, 174] on p "Outbound" at bounding box center [72, 182] width 91 height 18
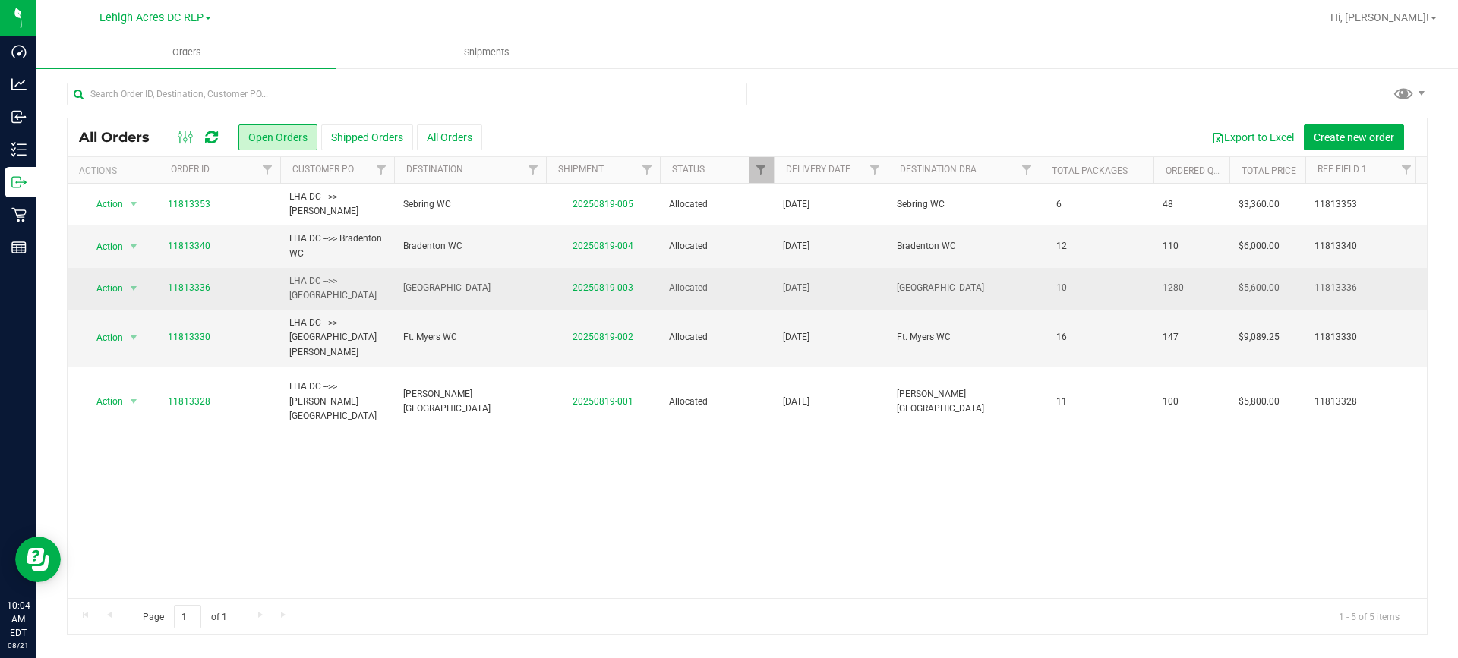
drag, startPoint x: 223, startPoint y: 283, endPoint x: 144, endPoint y: 283, distance: 79.7
click at [144, 283] on tr "Action Action Cancel order Clone order Edit order Mark as fully paid Order audi…" at bounding box center [1066, 289] width 1997 height 42
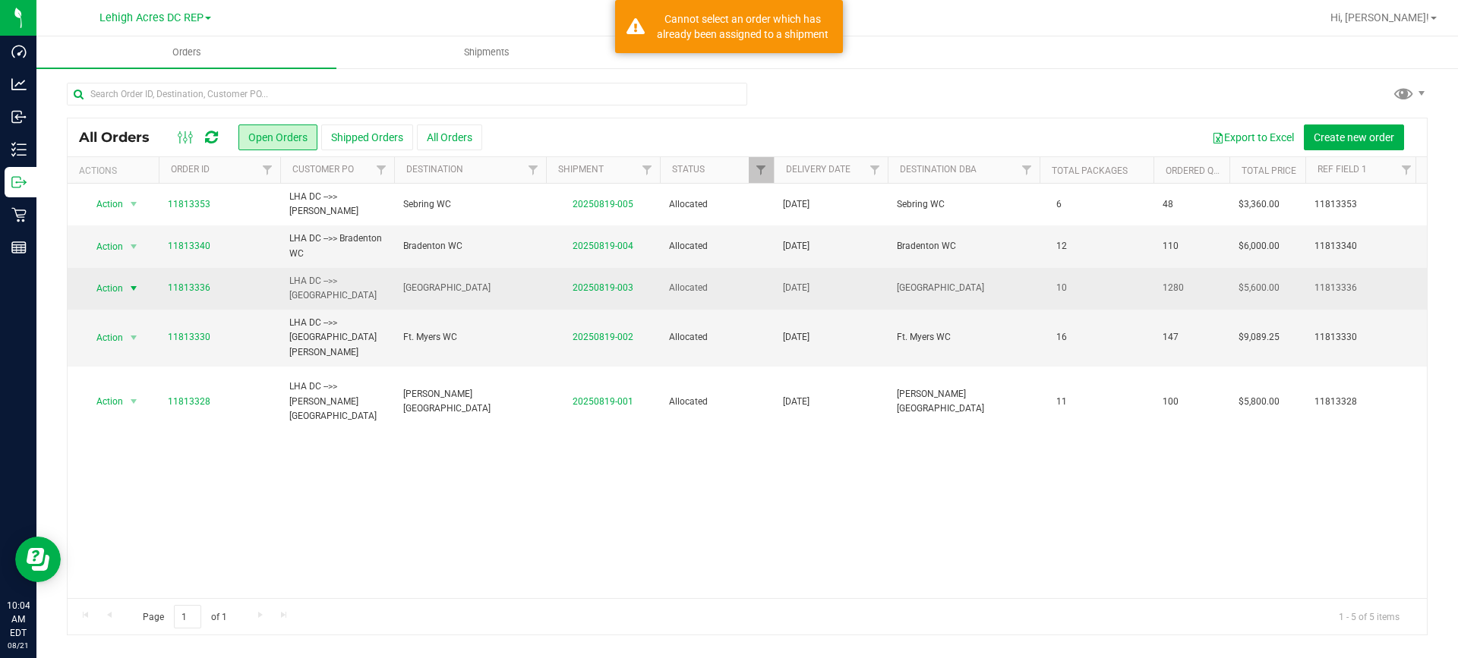
copy tr "Action Cancel order Clone order Edit order Mark as fully paid Order audit log P…"
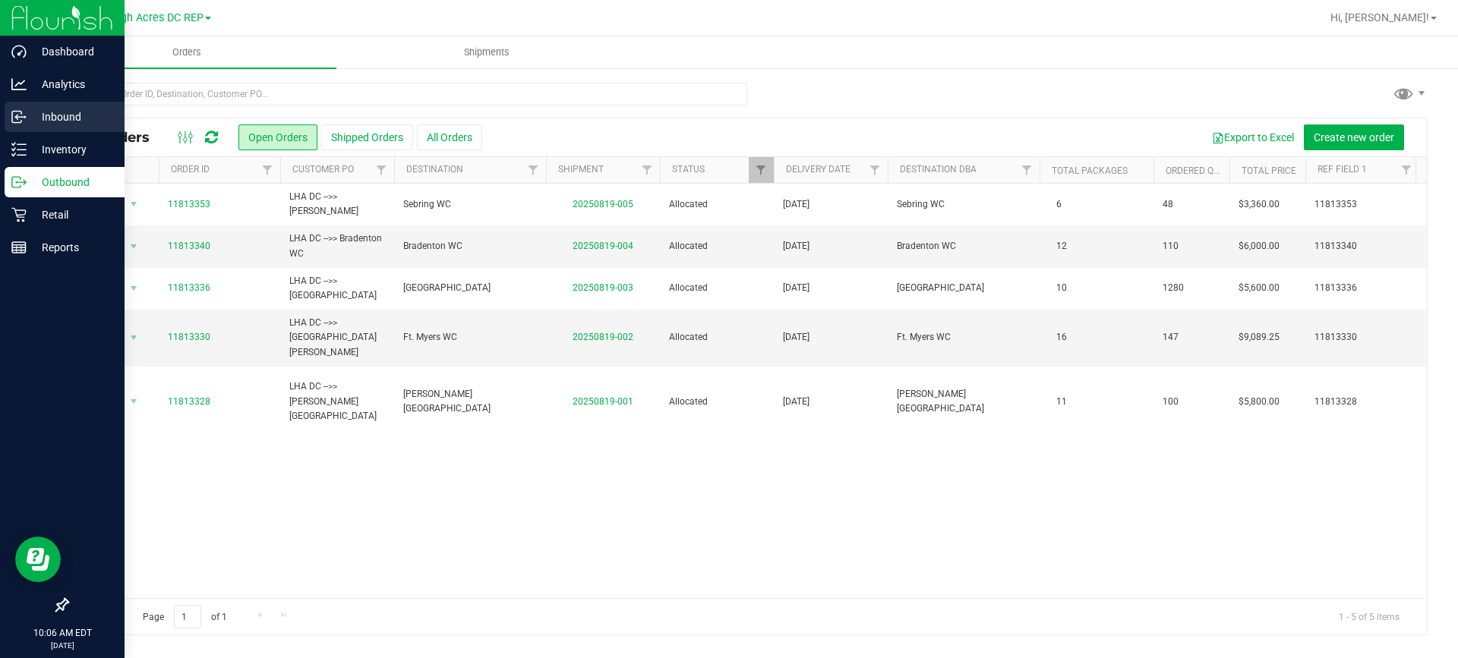
click at [51, 110] on p "Inbound" at bounding box center [72, 117] width 91 height 18
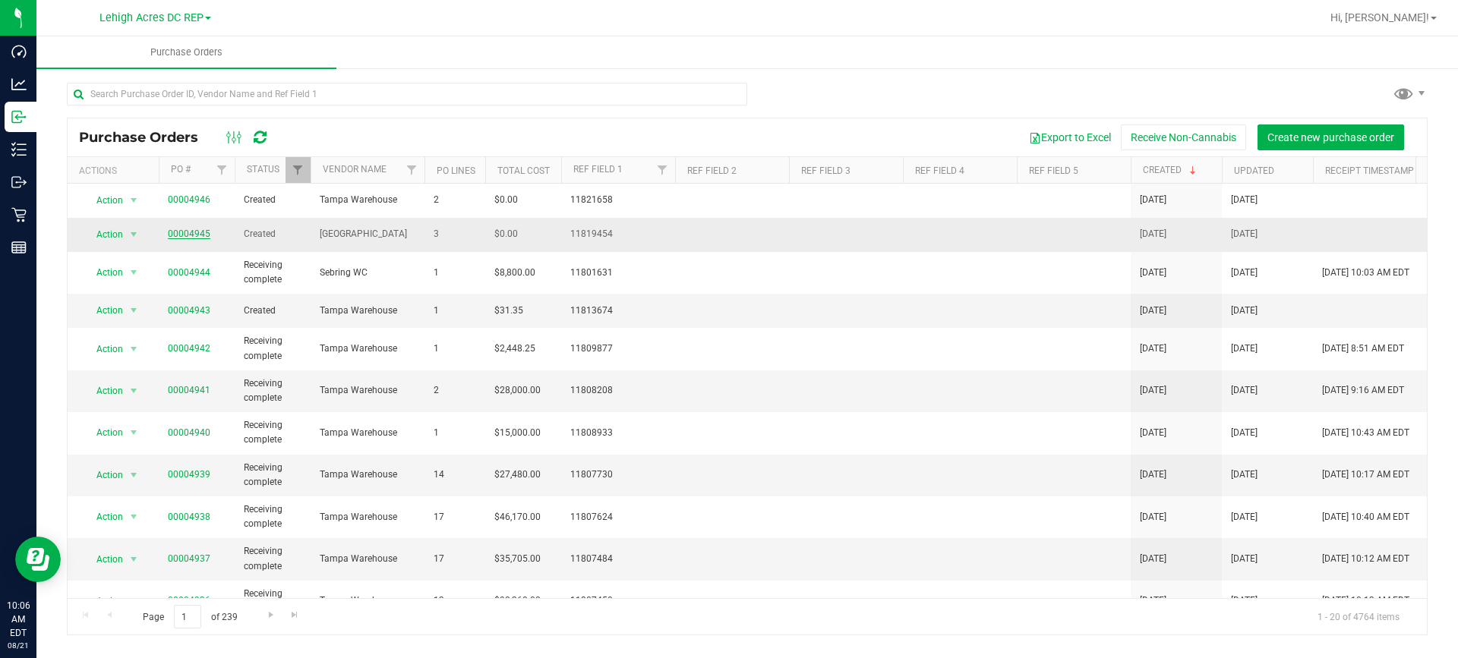
click at [181, 233] on link "00004945" at bounding box center [189, 234] width 43 height 11
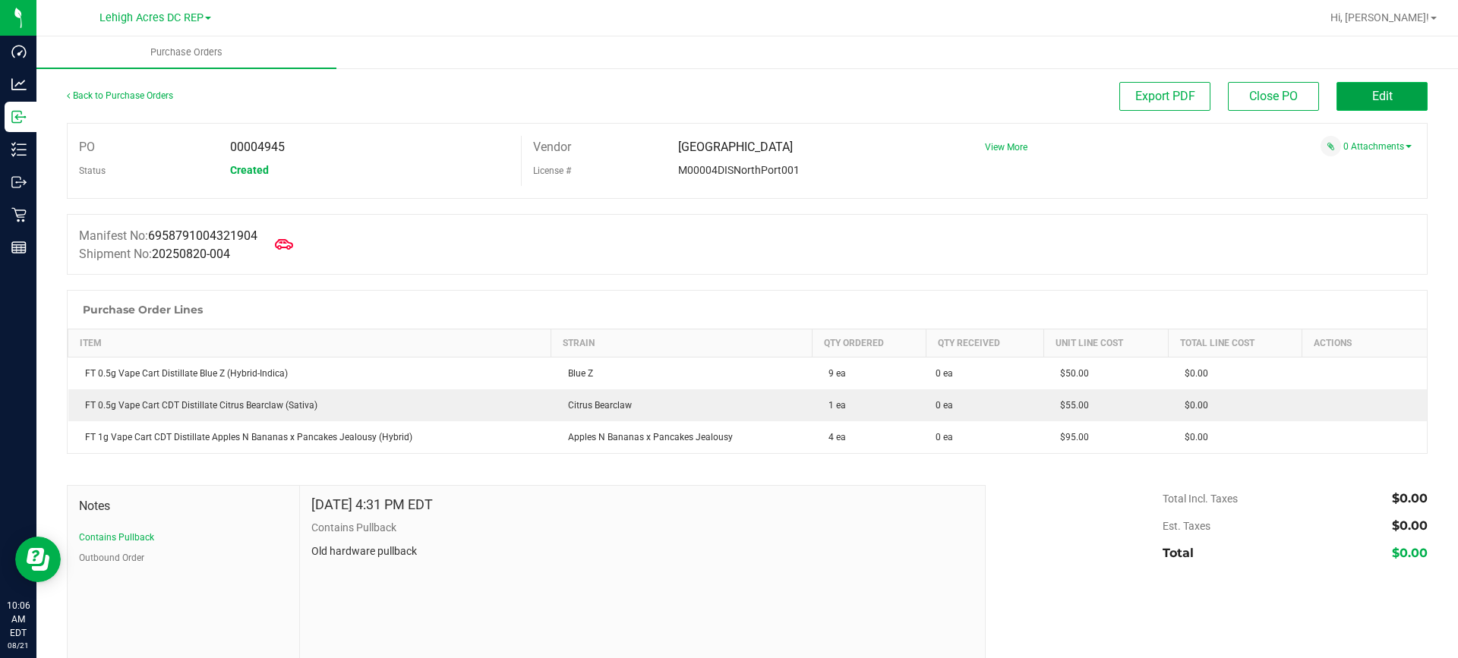
click at [1378, 94] on span "Edit" at bounding box center [1382, 96] width 21 height 14
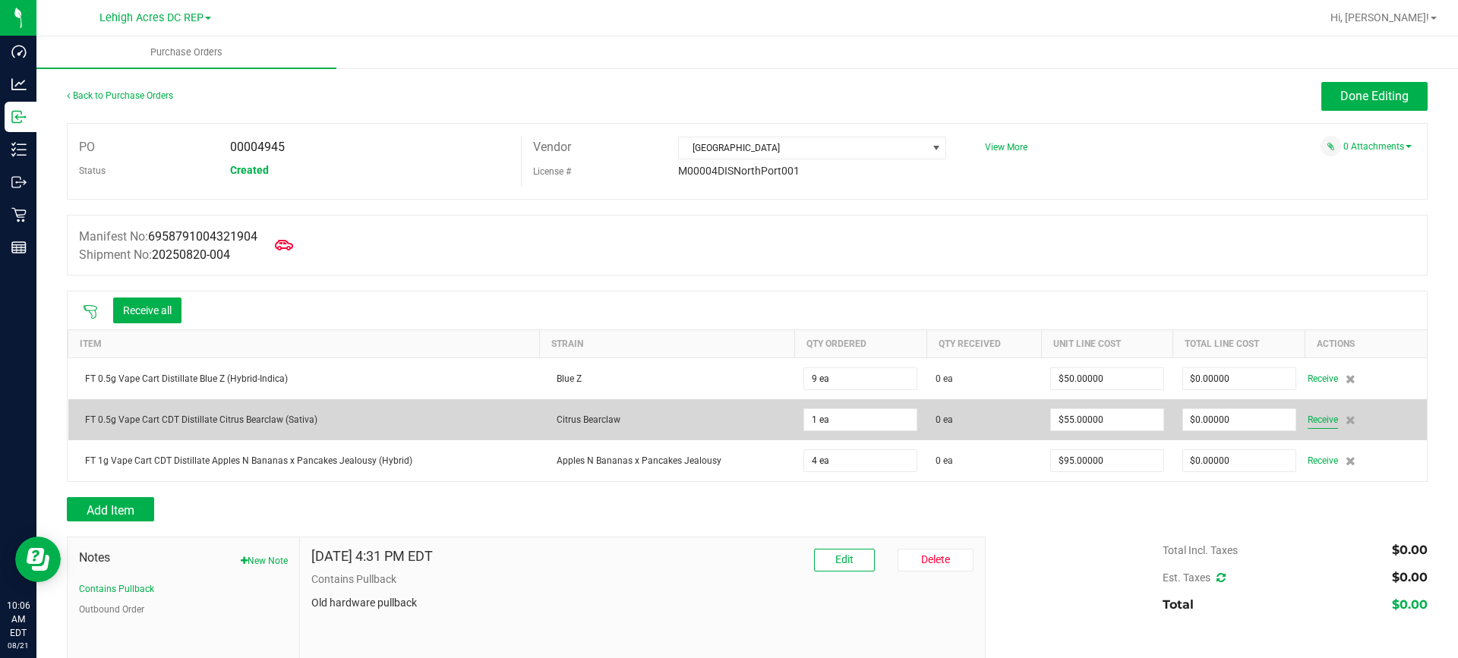
click at [1315, 416] on span "Receive" at bounding box center [1323, 420] width 30 height 18
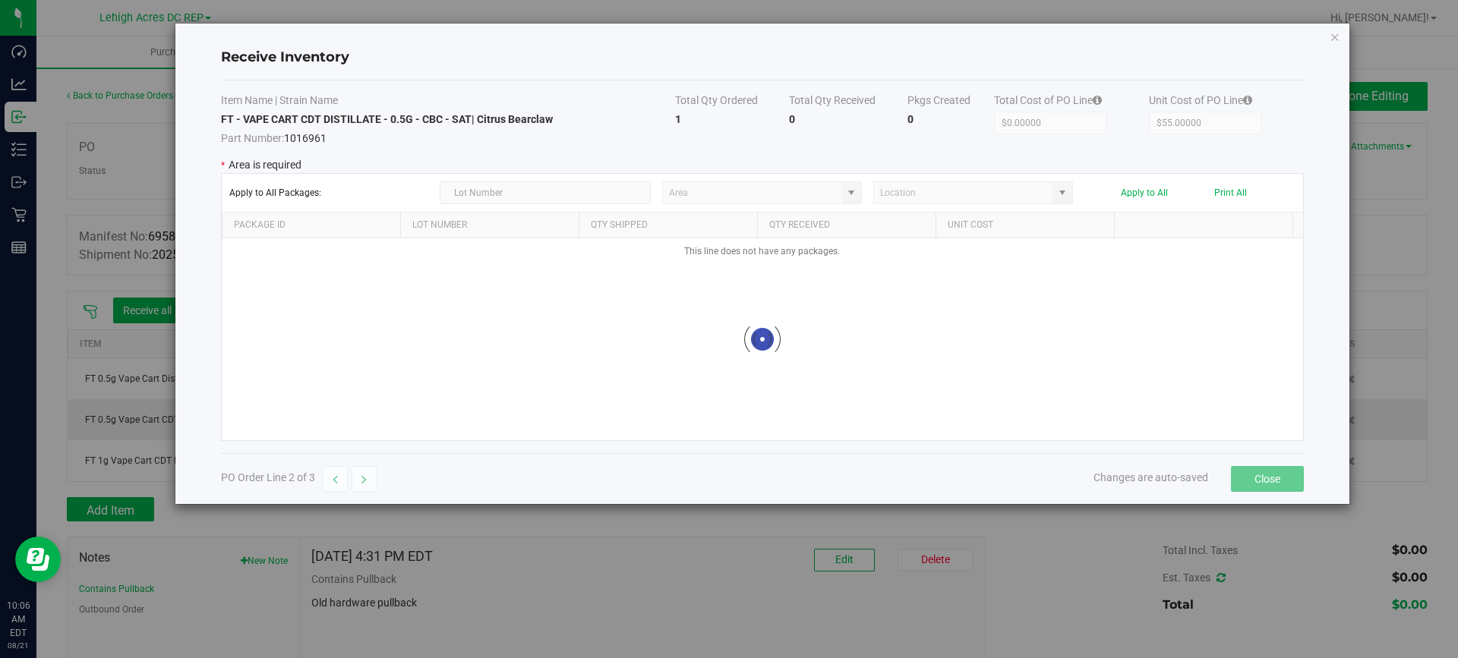
type input "Pantry"
click at [120, 649] on div "Receive Inventory Item Name | Strain Name Total Qty Ordered Total Qty Received …" at bounding box center [735, 329] width 1470 height 658
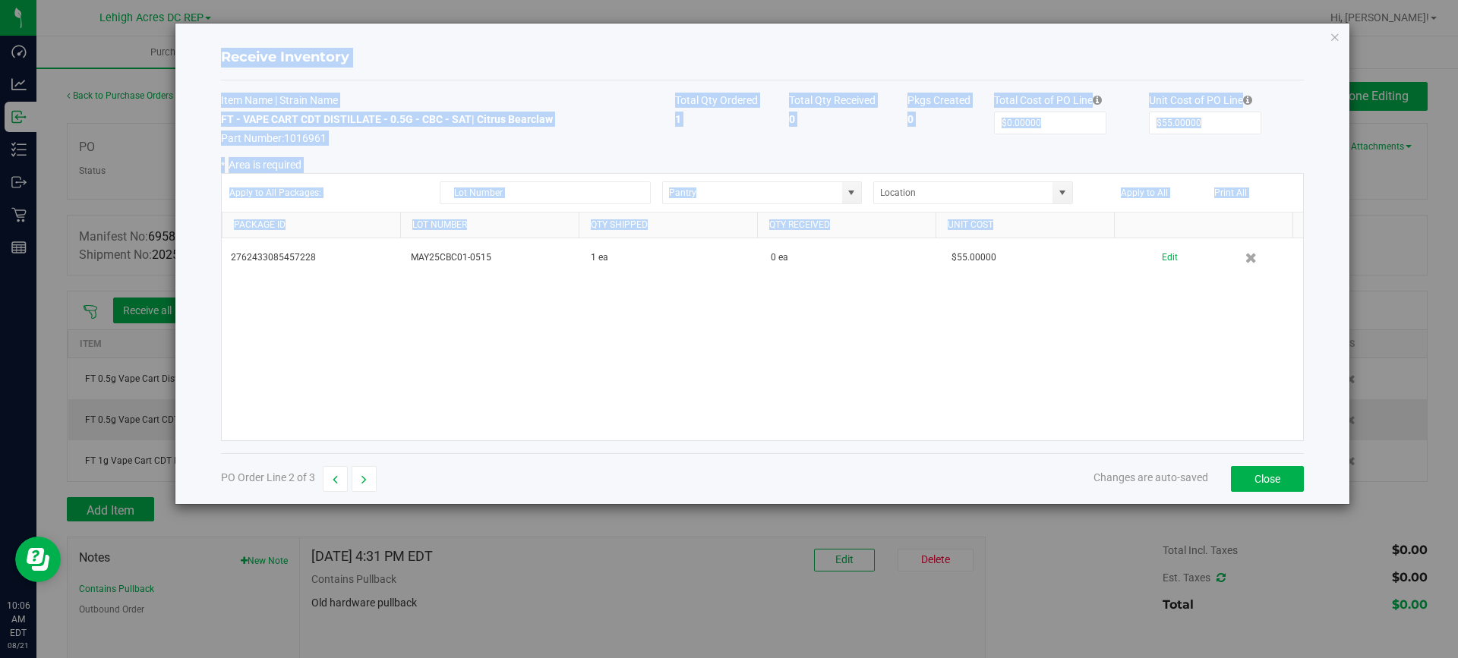
drag, startPoint x: 213, startPoint y: 36, endPoint x: 330, endPoint y: 305, distance: 293.2
click at [330, 305] on div "Receive Inventory Item Name | Strain Name Total Qty Ordered Total Qty Received …" at bounding box center [762, 264] width 1174 height 481
click at [401, 393] on div "2762433085457228 MAY25CBC01-0515 1 ea 0 ea $55.00000 Edit" at bounding box center [763, 339] width 1082 height 202
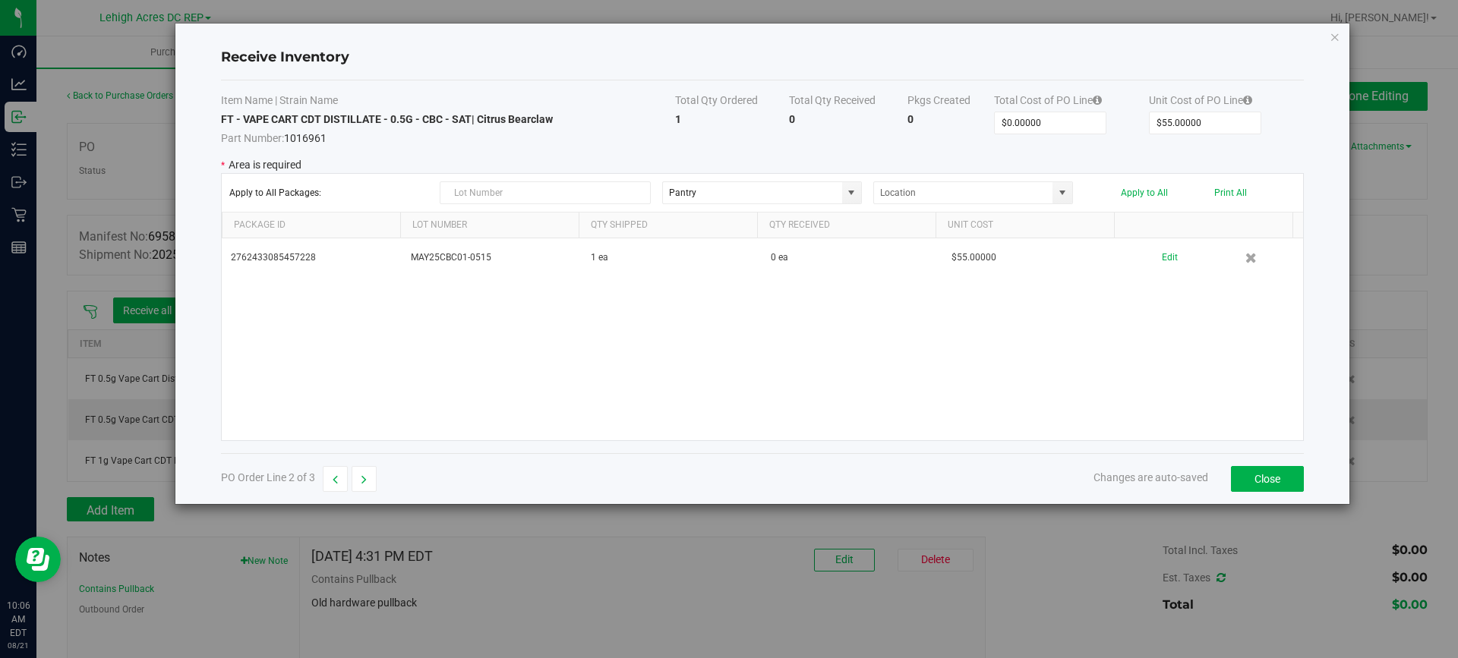
click at [200, 614] on div "Receive Inventory Item Name | Strain Name Total Qty Ordered Total Qty Received …" at bounding box center [735, 329] width 1470 height 658
click at [57, 14] on div "Receive Inventory Item Name | Strain Name Total Qty Ordered Total Qty Received …" at bounding box center [735, 329] width 1470 height 658
click at [1265, 482] on button "Close" at bounding box center [1267, 479] width 73 height 26
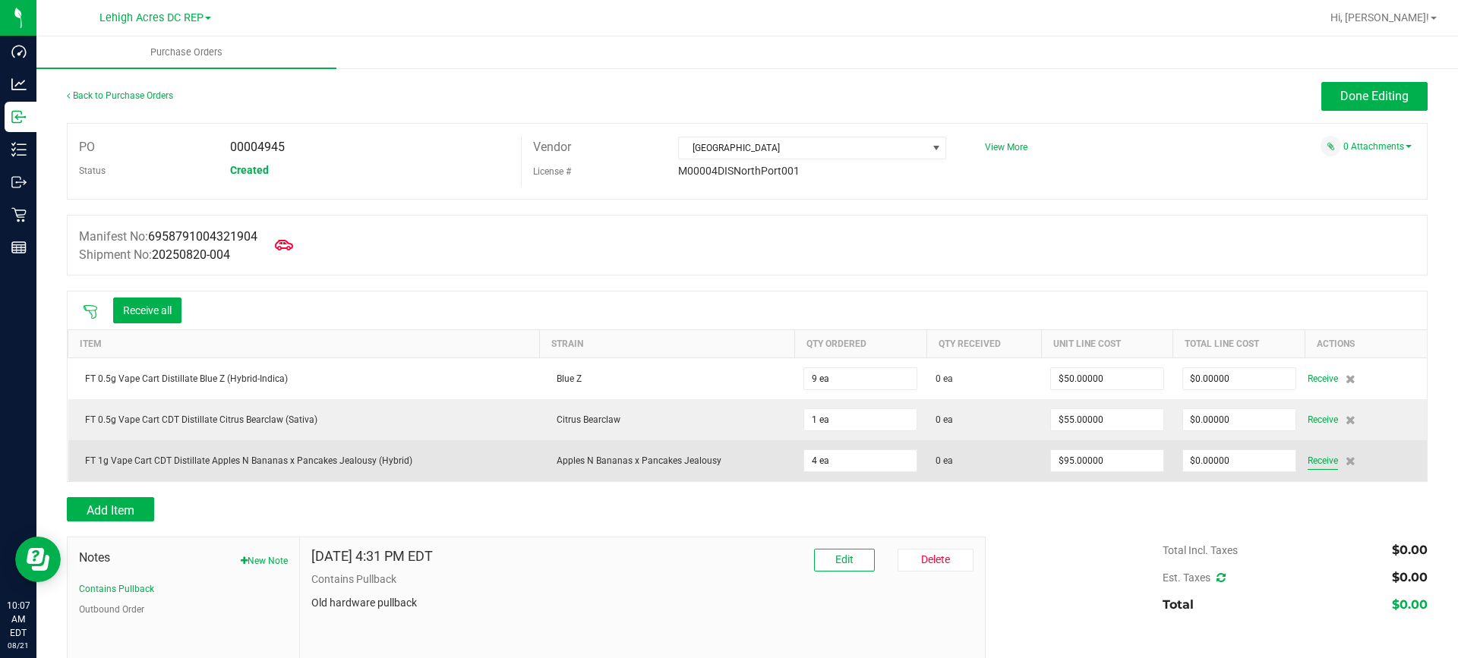
click at [1313, 458] on span "Receive" at bounding box center [1323, 461] width 30 height 18
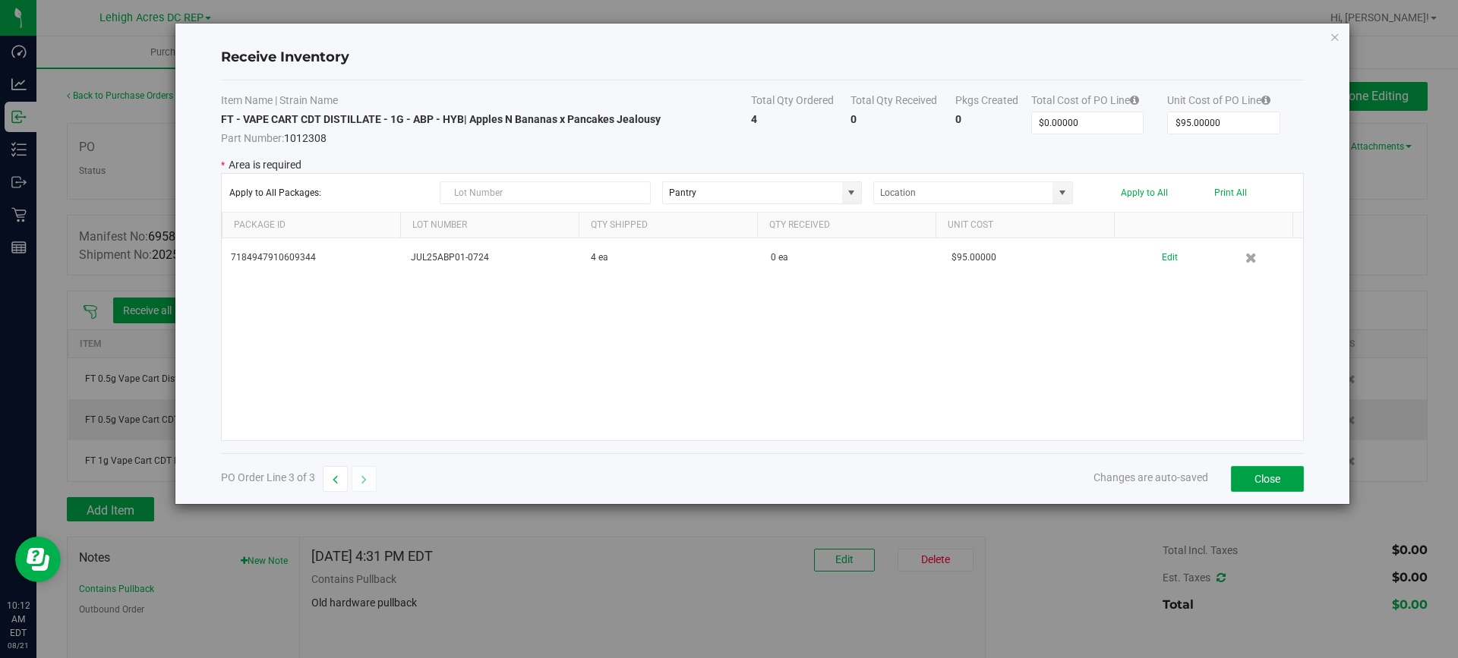
click at [1278, 478] on button "Close" at bounding box center [1267, 479] width 73 height 26
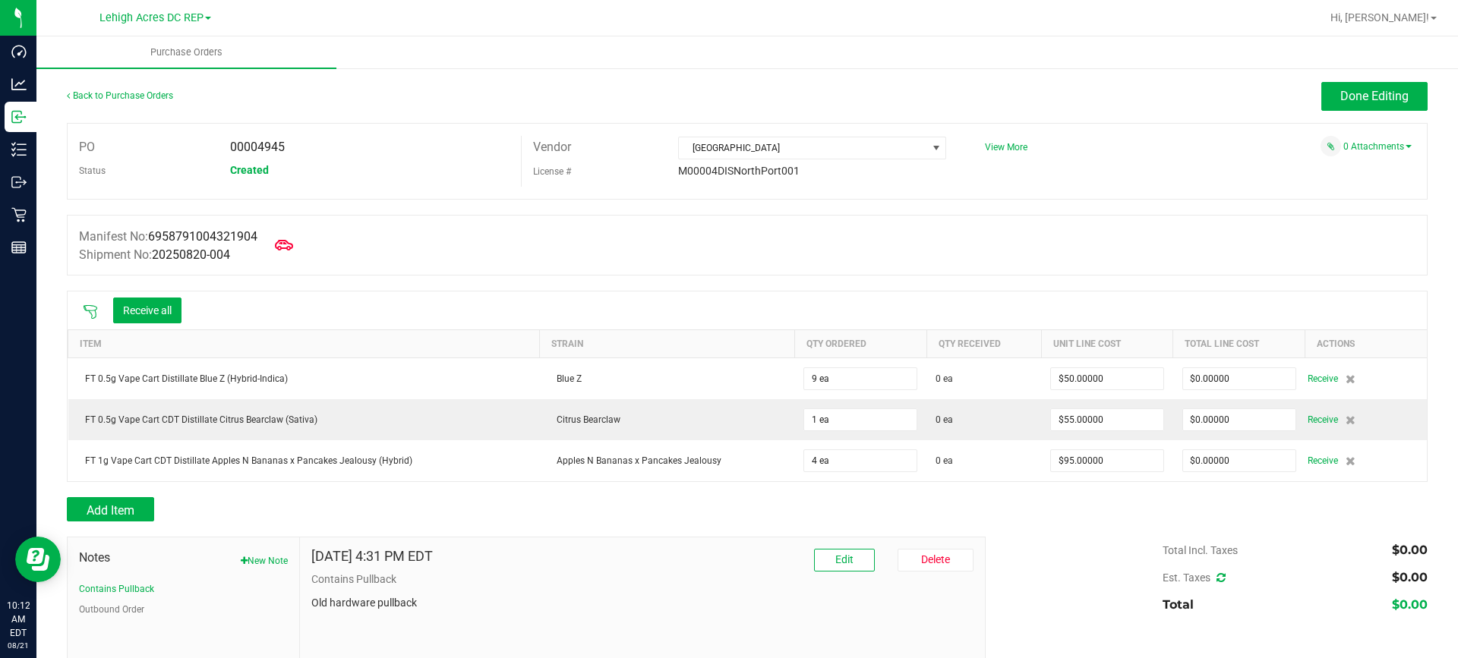
click at [207, 14] on link "Lehigh Acres DC REP" at bounding box center [155, 17] width 112 height 14
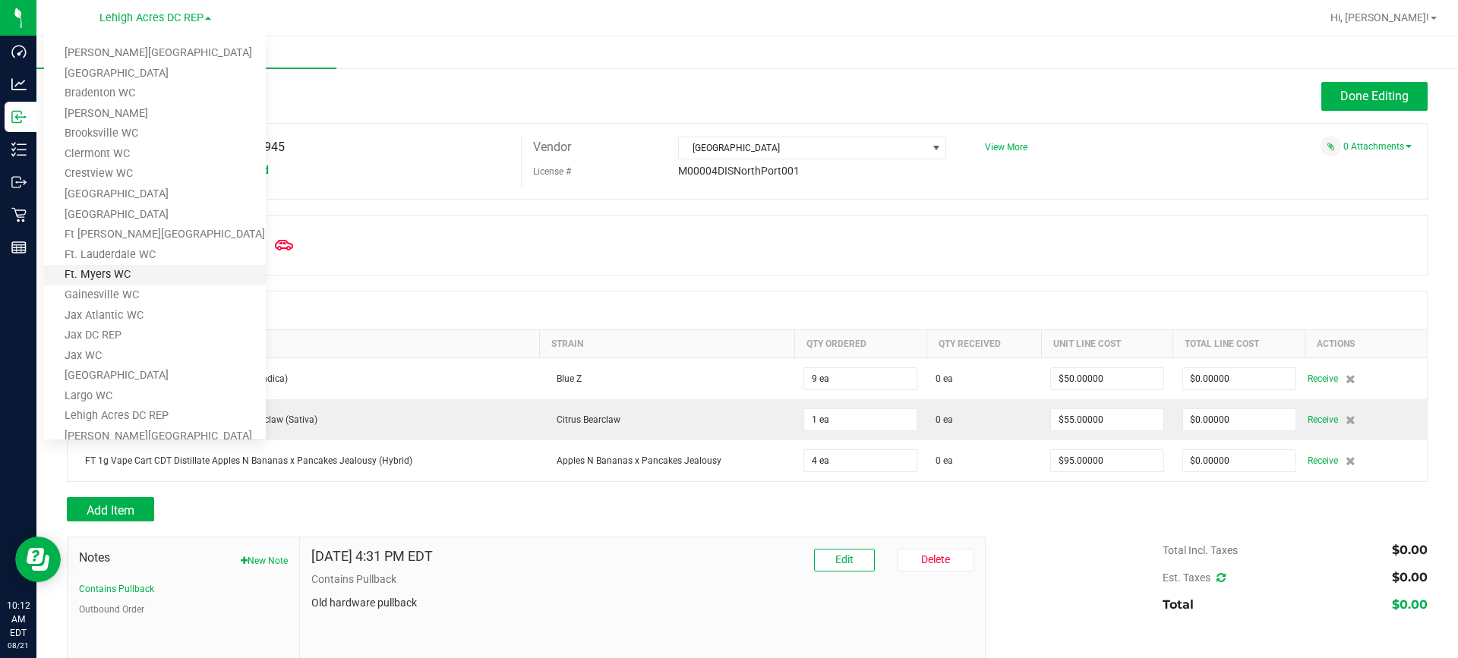
click at [175, 272] on link "Ft. Myers WC" at bounding box center [155, 275] width 222 height 21
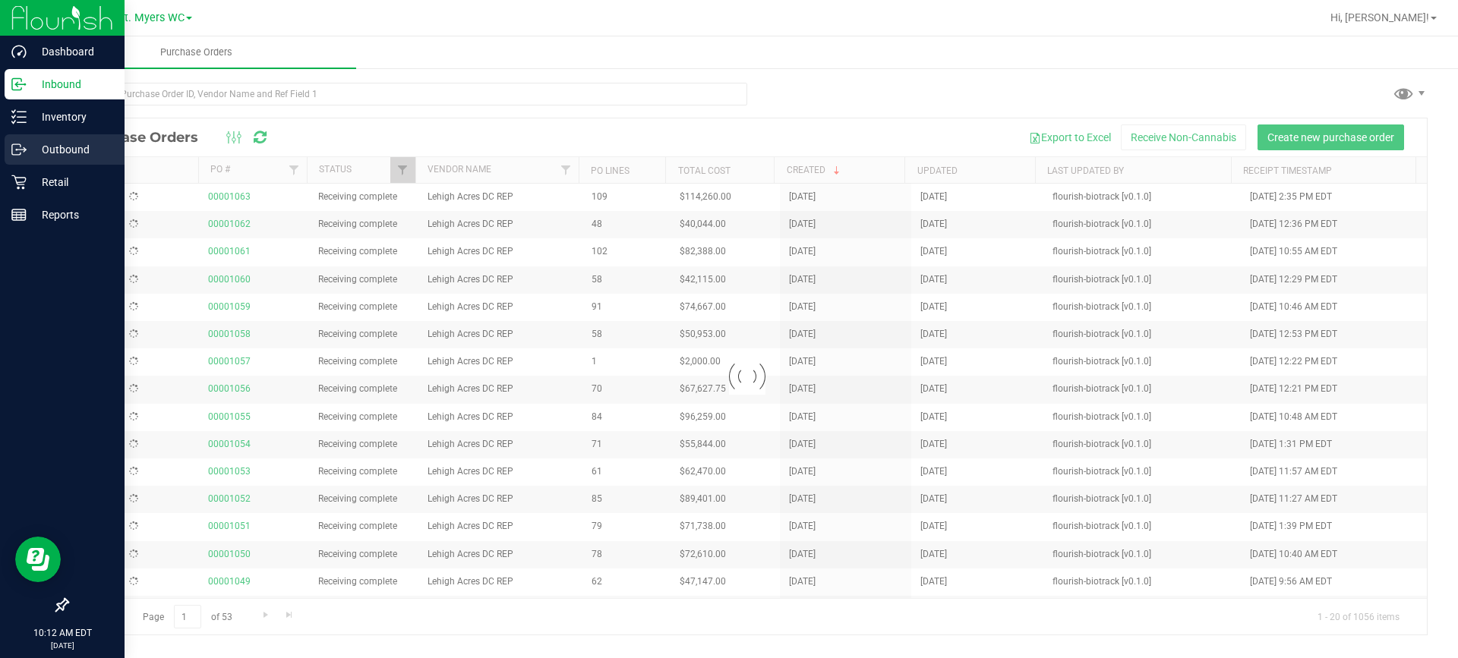
click at [56, 147] on p "Outbound" at bounding box center [72, 150] width 91 height 18
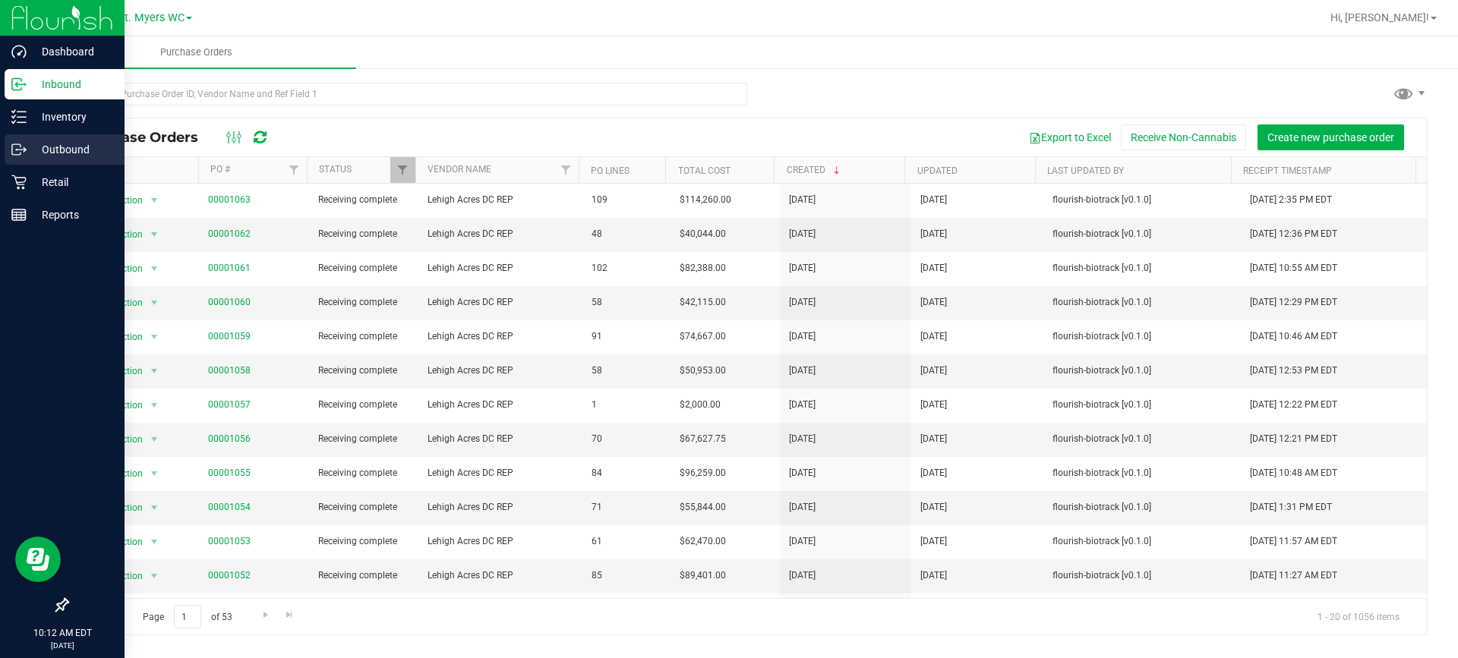
click at [56, 147] on p "Outbound" at bounding box center [72, 150] width 91 height 18
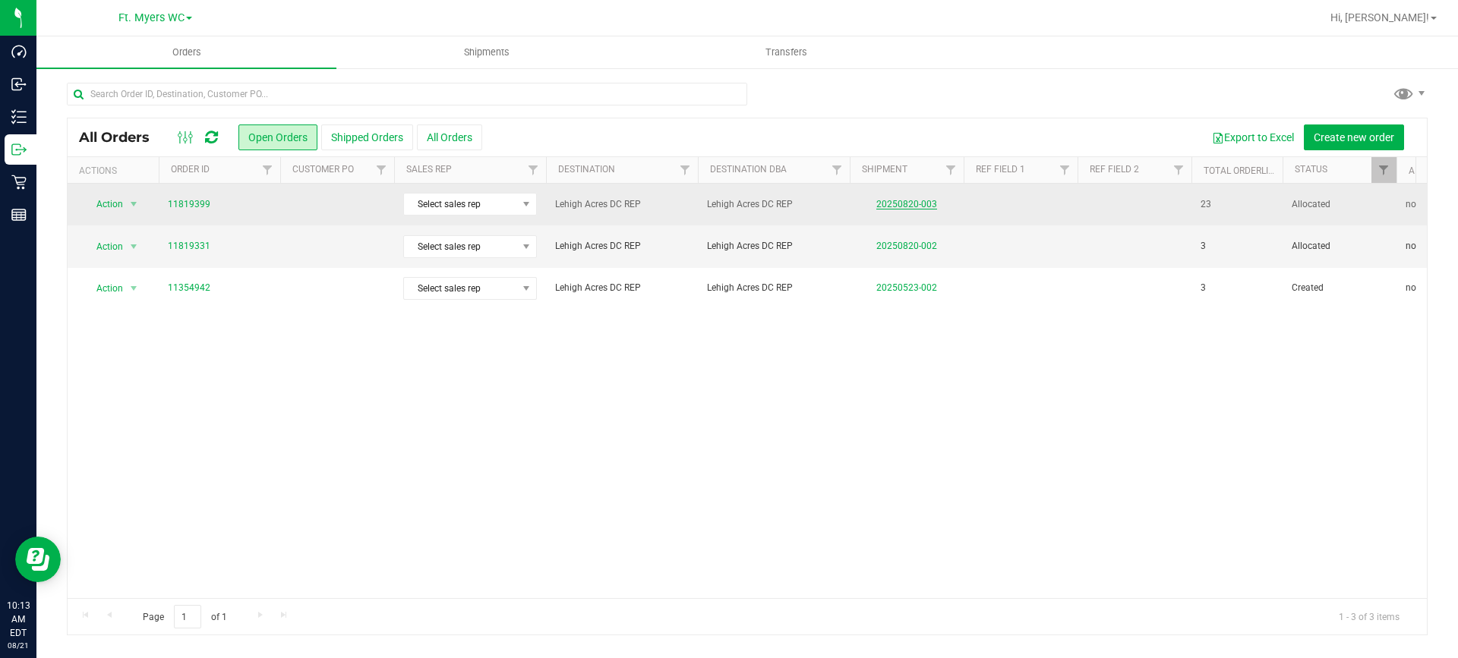
click at [890, 202] on link "20250820-003" at bounding box center [906, 204] width 61 height 11
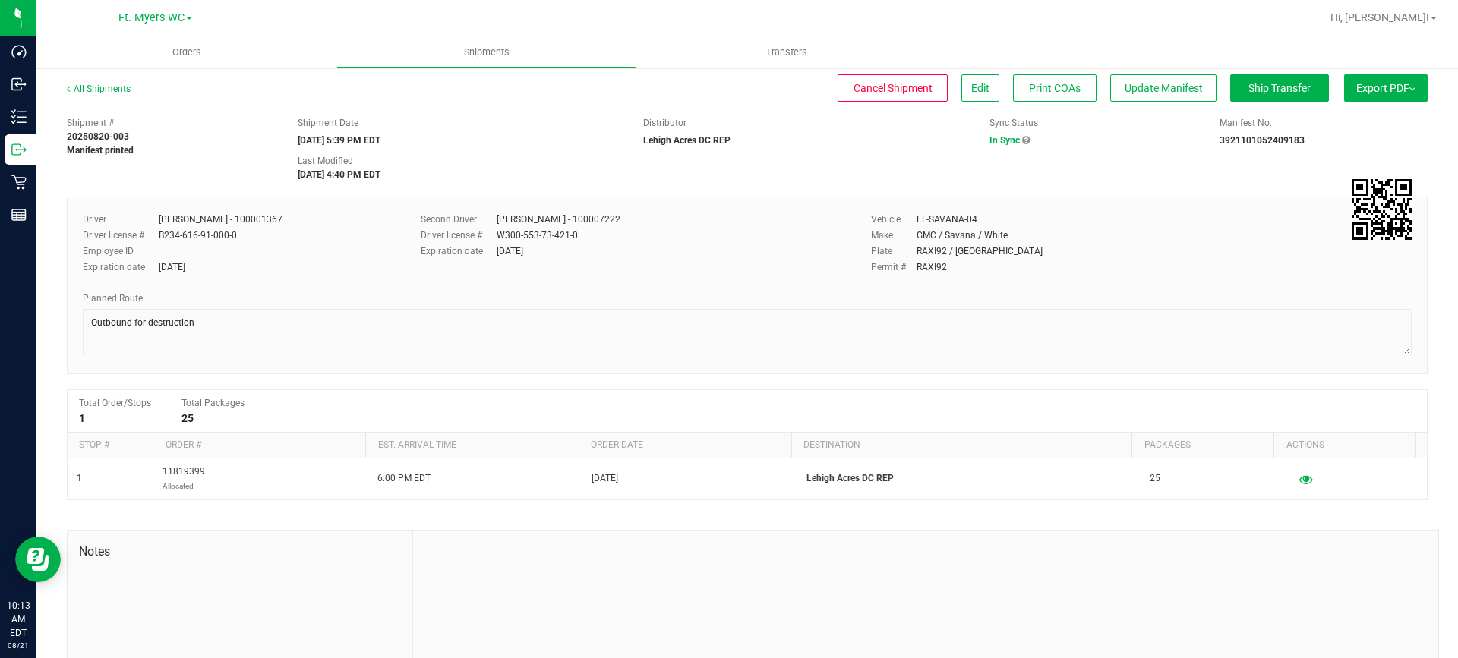
click at [108, 93] on link "All Shipments" at bounding box center [99, 89] width 64 height 11
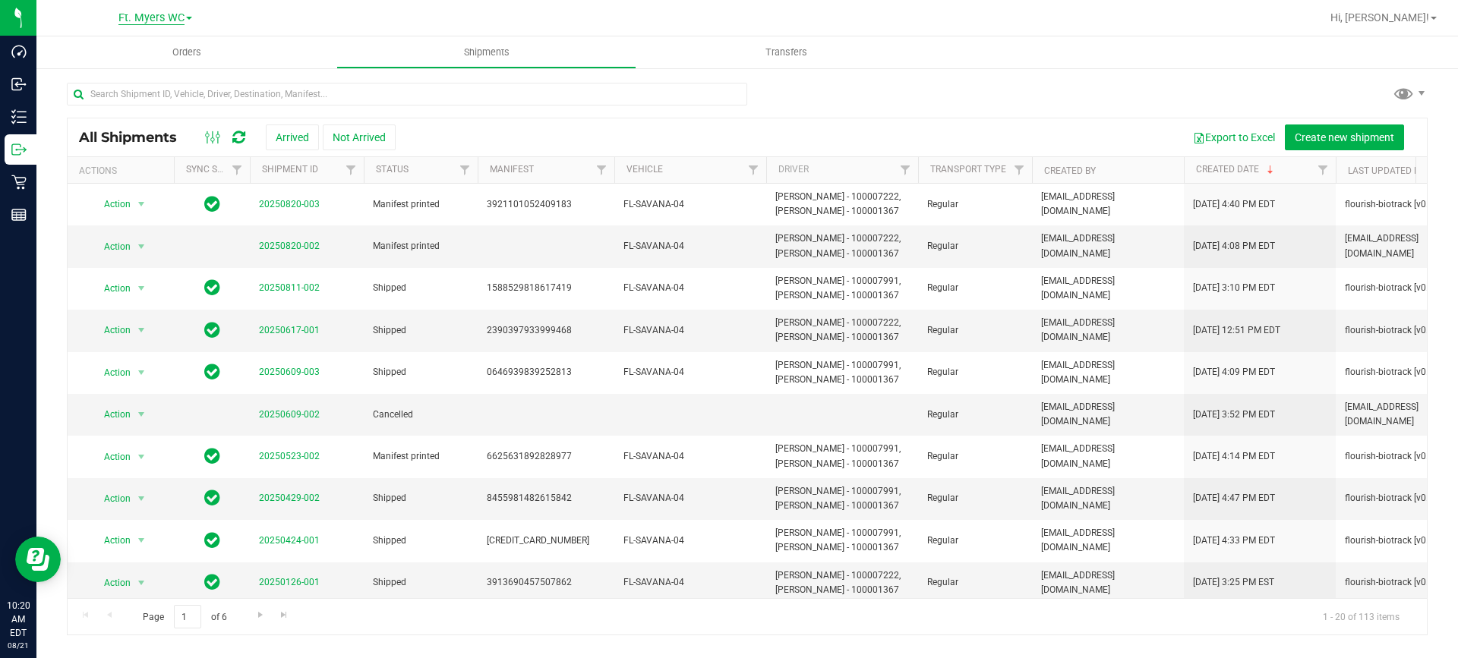
click at [169, 17] on span "Ft. Myers WC" at bounding box center [151, 18] width 66 height 14
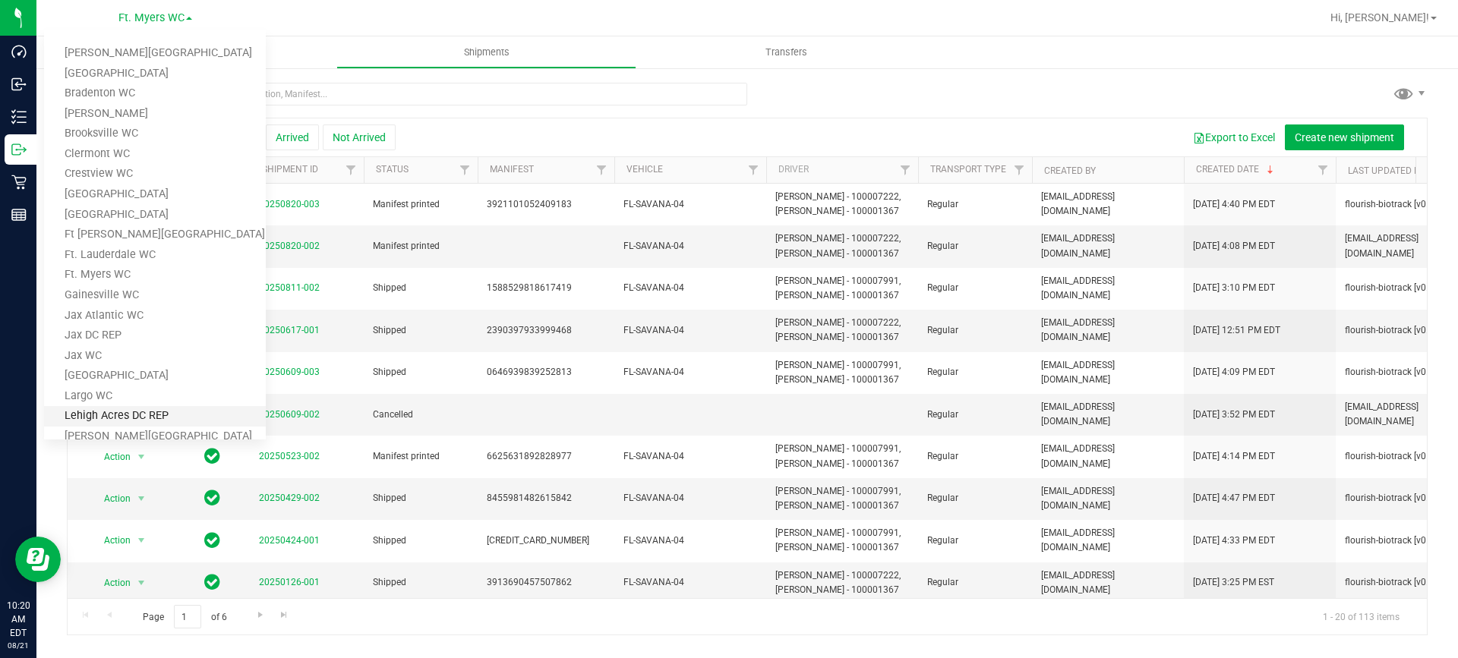
click at [176, 418] on link "Lehigh Acres DC REP" at bounding box center [155, 416] width 222 height 21
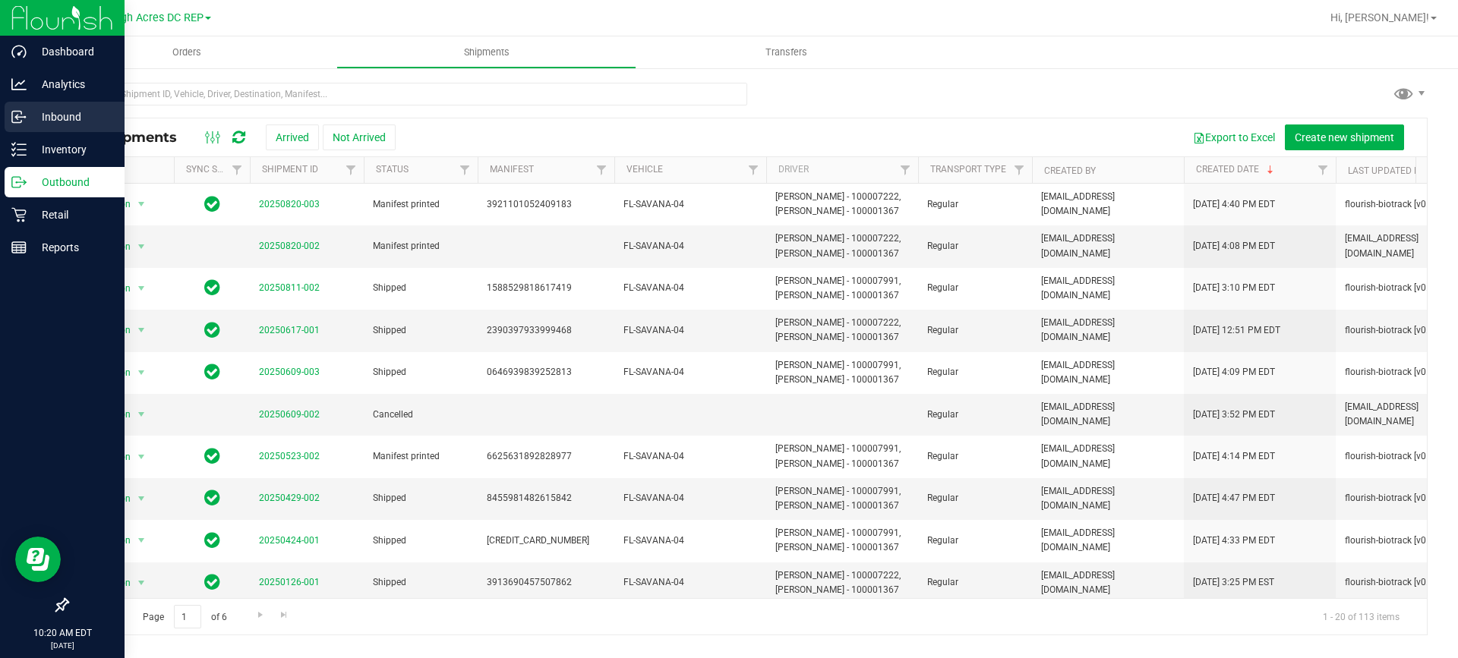
click at [52, 115] on p "Inbound" at bounding box center [72, 117] width 91 height 18
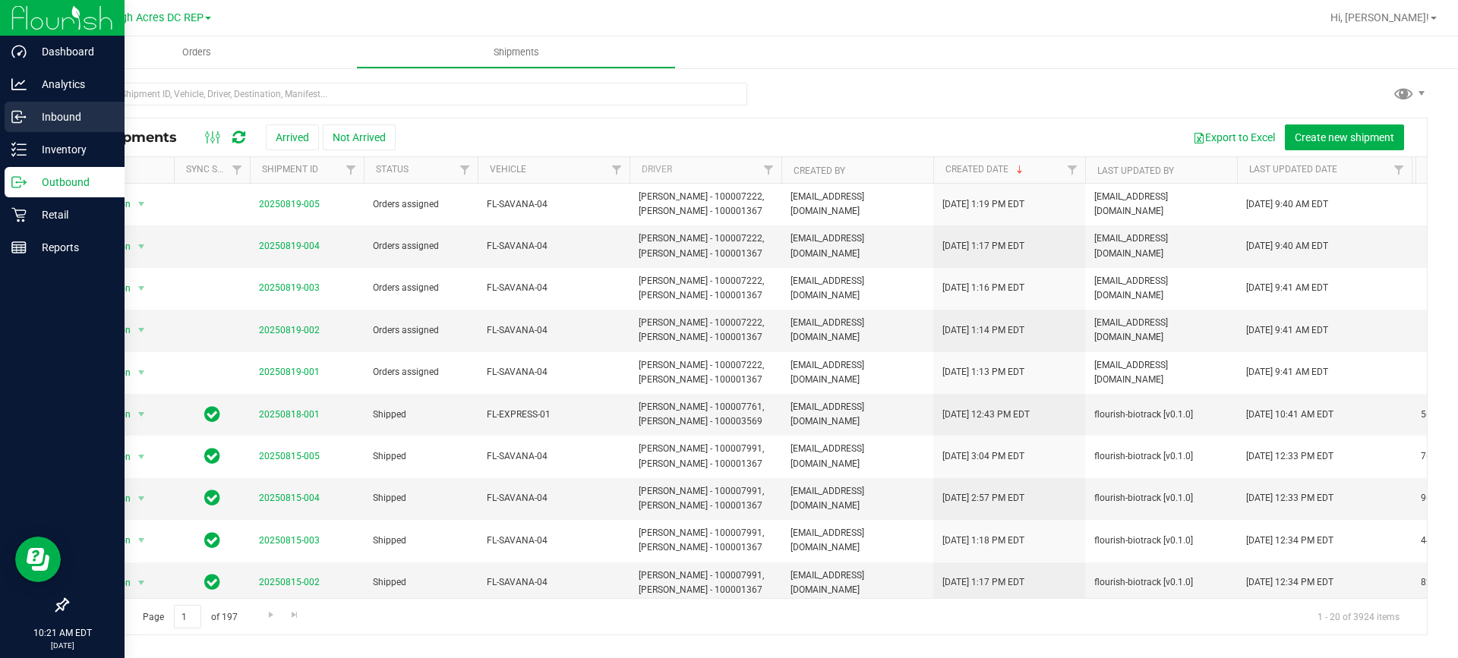
click at [36, 115] on p "Inbound" at bounding box center [72, 117] width 91 height 18
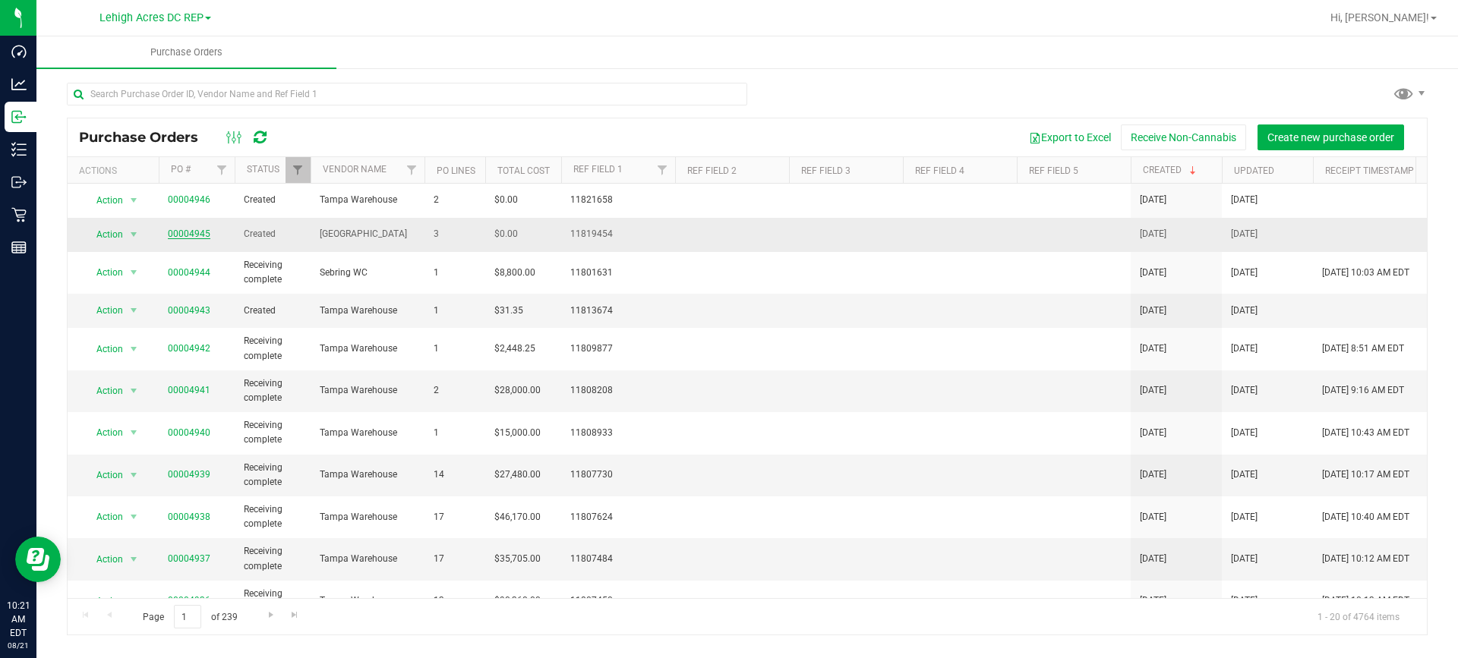
click at [188, 235] on link "00004945" at bounding box center [189, 234] width 43 height 11
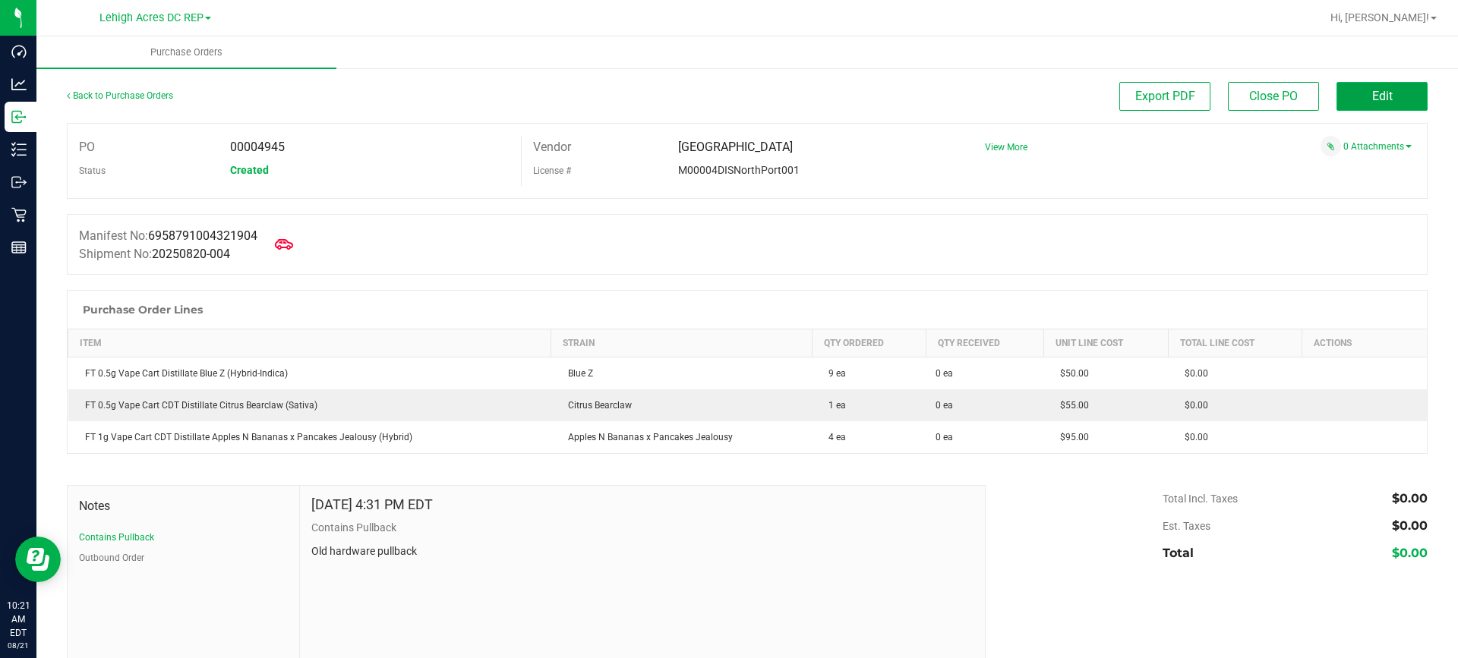
click at [1372, 97] on span "Edit" at bounding box center [1382, 96] width 21 height 14
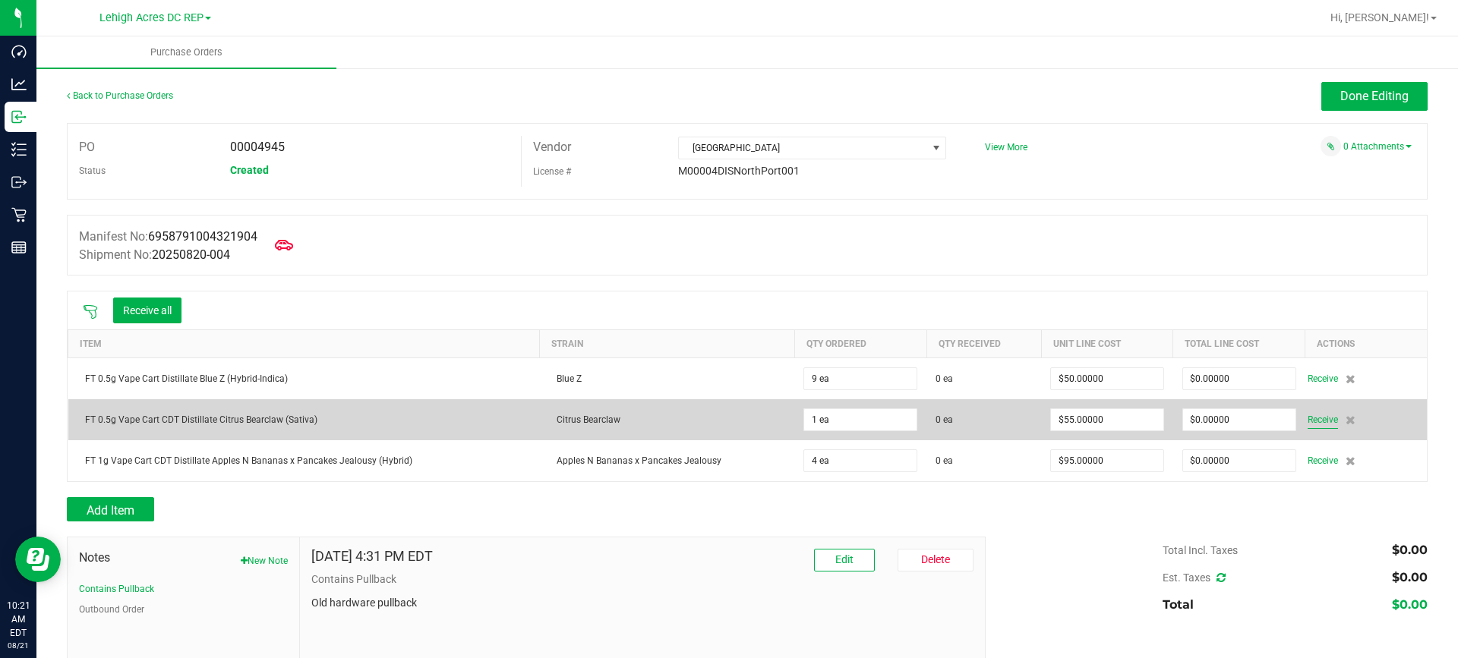
click at [1318, 421] on span "Receive" at bounding box center [1323, 420] width 30 height 18
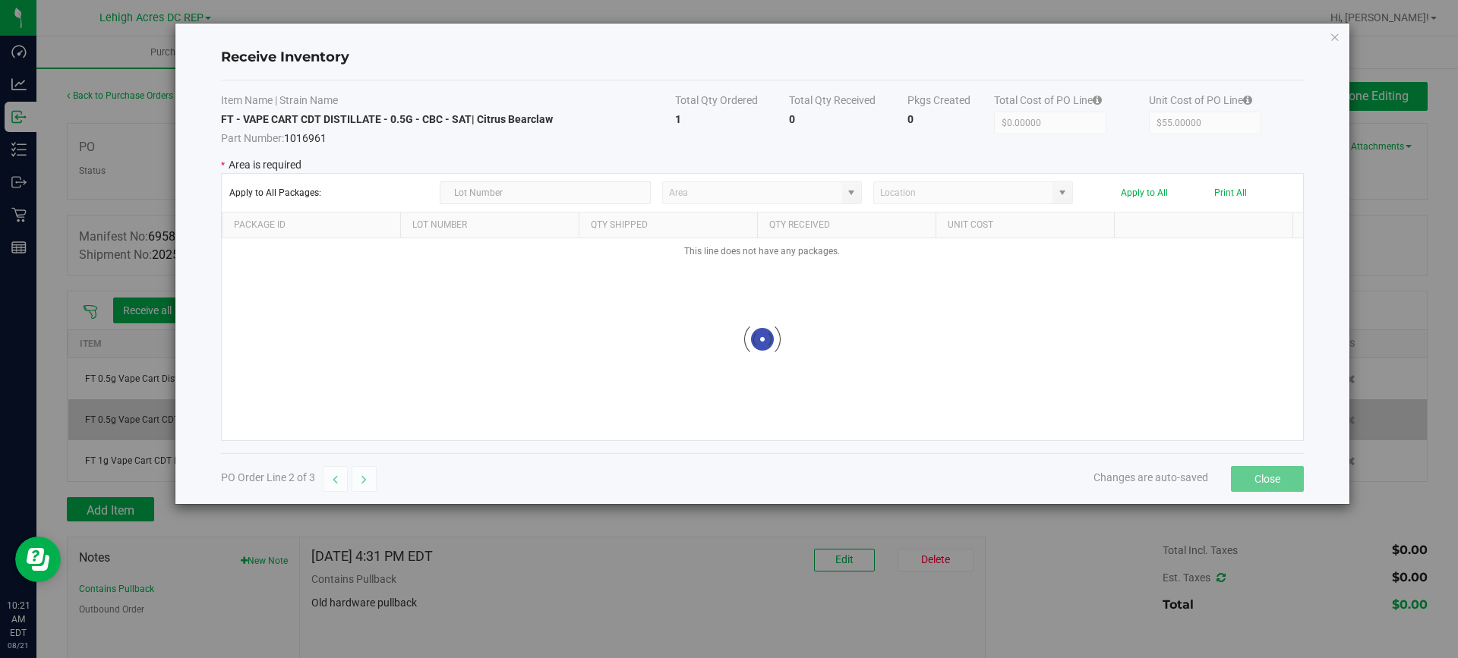
type input "Pantry"
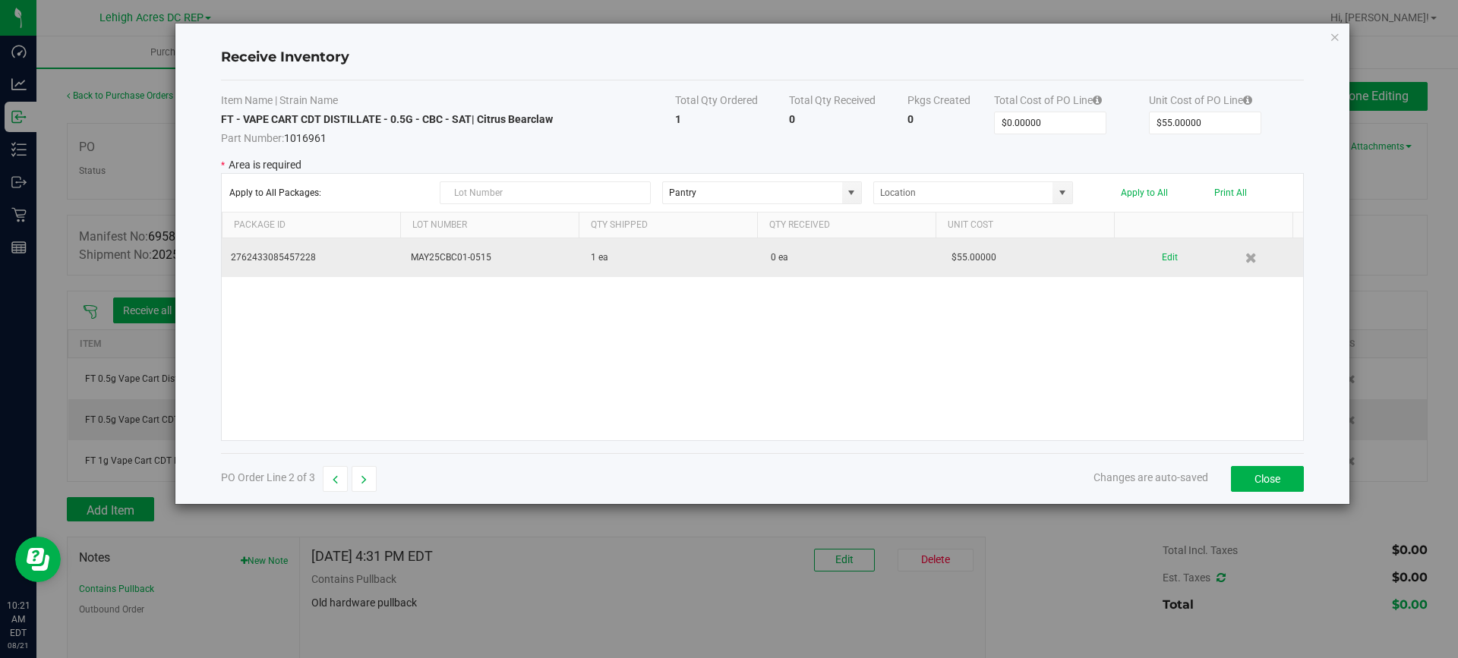
drag, startPoint x: 331, startPoint y: 260, endPoint x: 229, endPoint y: 260, distance: 101.8
click at [229, 260] on td "2762433085457228" at bounding box center [312, 257] width 180 height 39
copy td "2762433085457228"
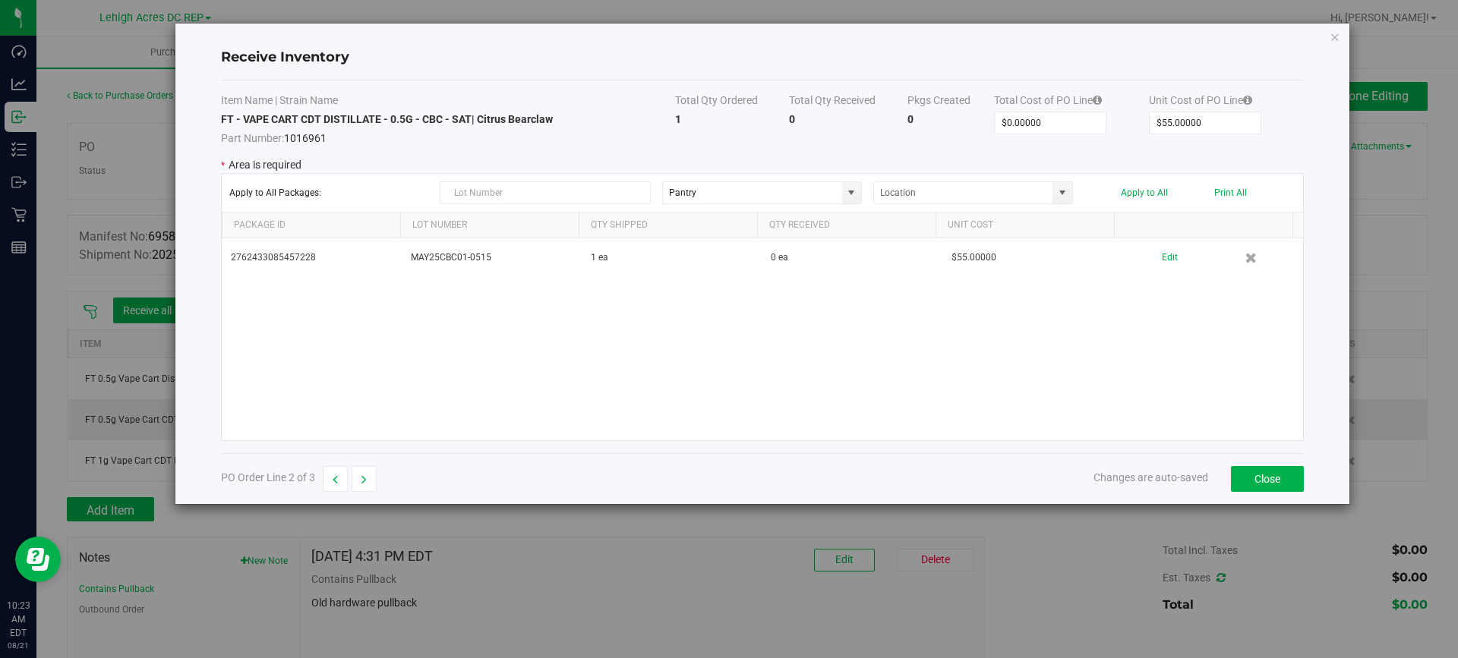
click at [684, 342] on div "2762433085457228 MAY25CBC01-0515 1 ea 0 ea $55.00000 Edit" at bounding box center [763, 339] width 1082 height 202
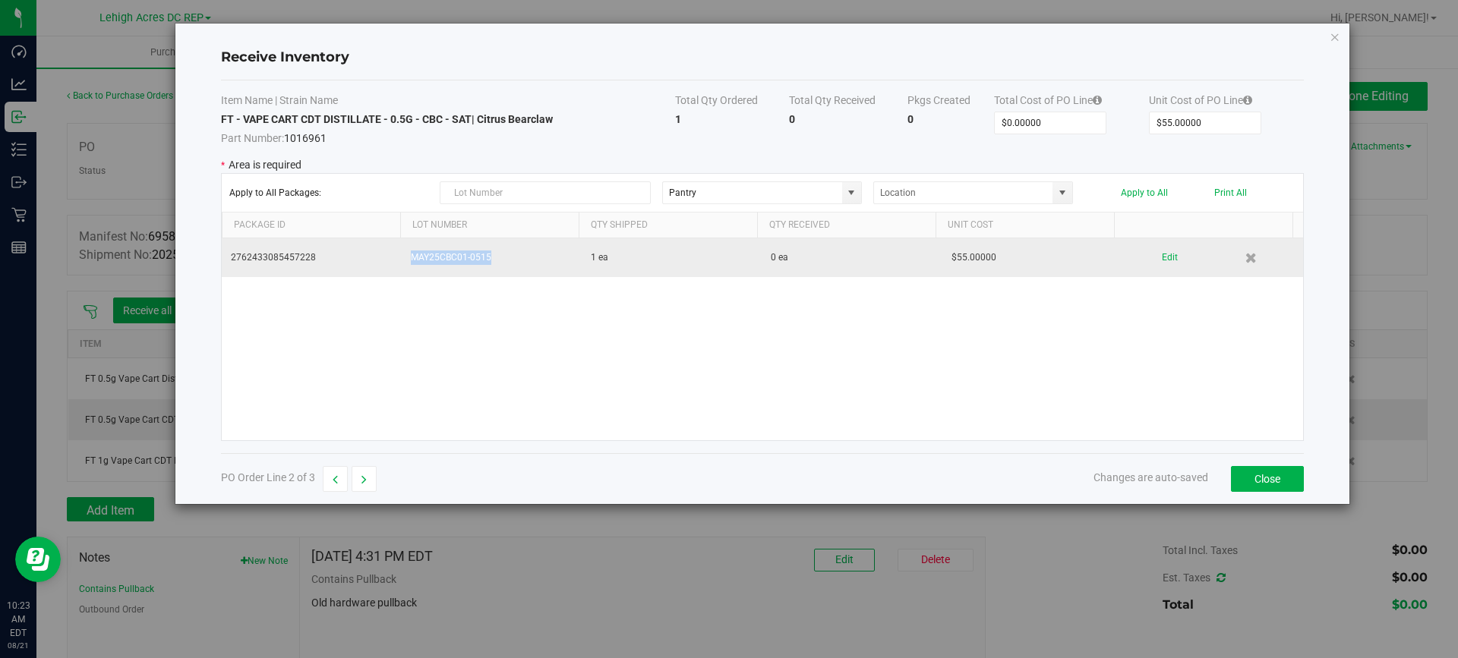
drag, startPoint x: 494, startPoint y: 253, endPoint x: 400, endPoint y: 250, distance: 94.2
click at [402, 250] on td "MAY25CBC01-0515" at bounding box center [492, 257] width 180 height 39
copy td "MAY25CBC01-0515"
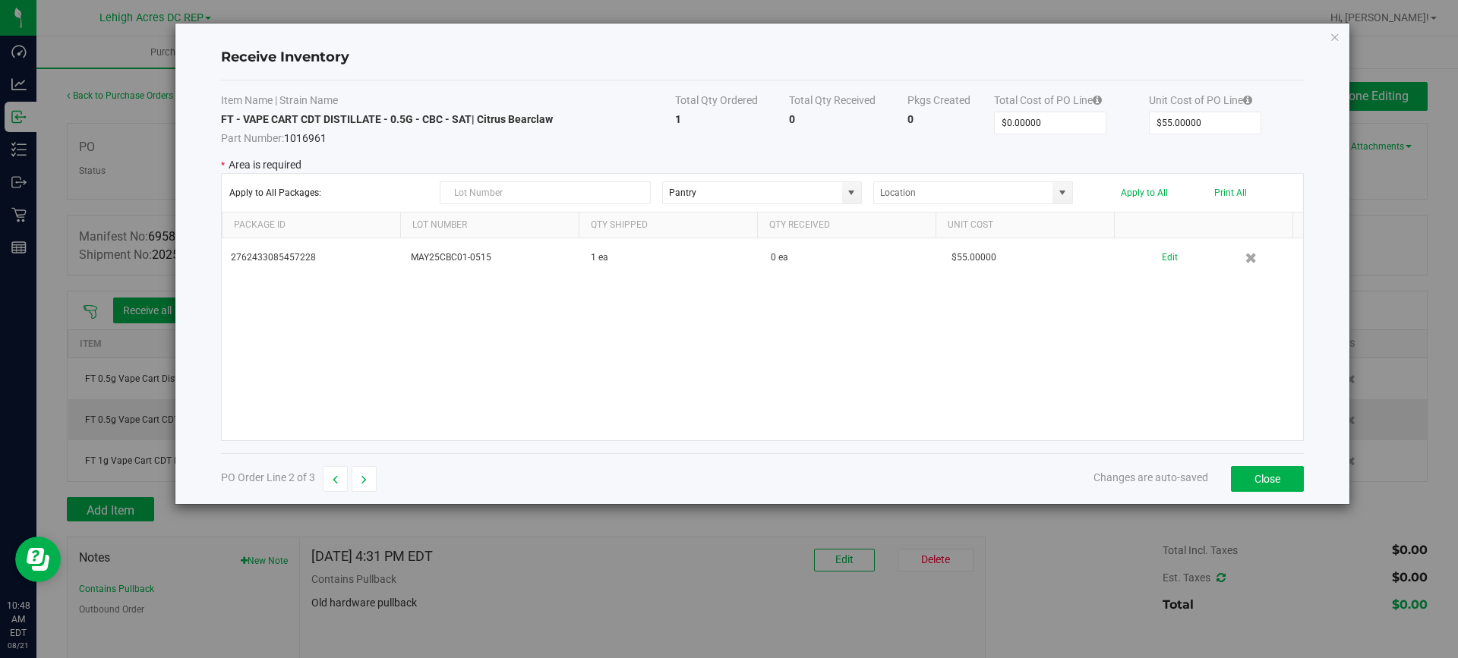
click at [1280, 463] on div "PO Order Line 2 of 3 Changes are auto-saved Close" at bounding box center [762, 478] width 1083 height 51
click at [1288, 473] on button "Close" at bounding box center [1267, 479] width 73 height 26
